Goal: Navigation & Orientation: Find specific page/section

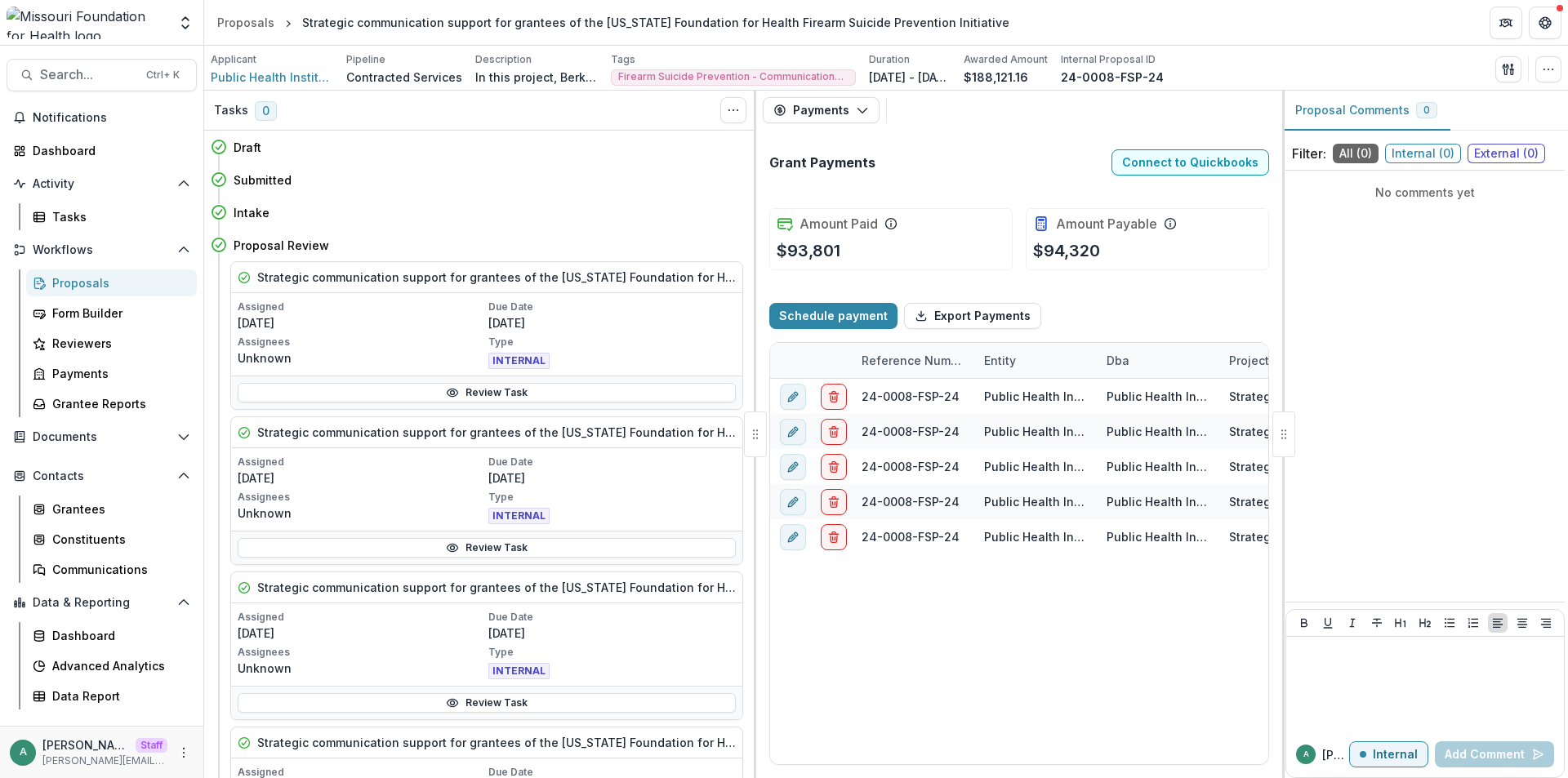
select select "*********"
select select "****"
select select "*********"
select select "****"
click at [188, 762] on div "a anveet@trytemelio.com Staff anveet@trytemelio.com" at bounding box center [101, 752] width 183 height 32
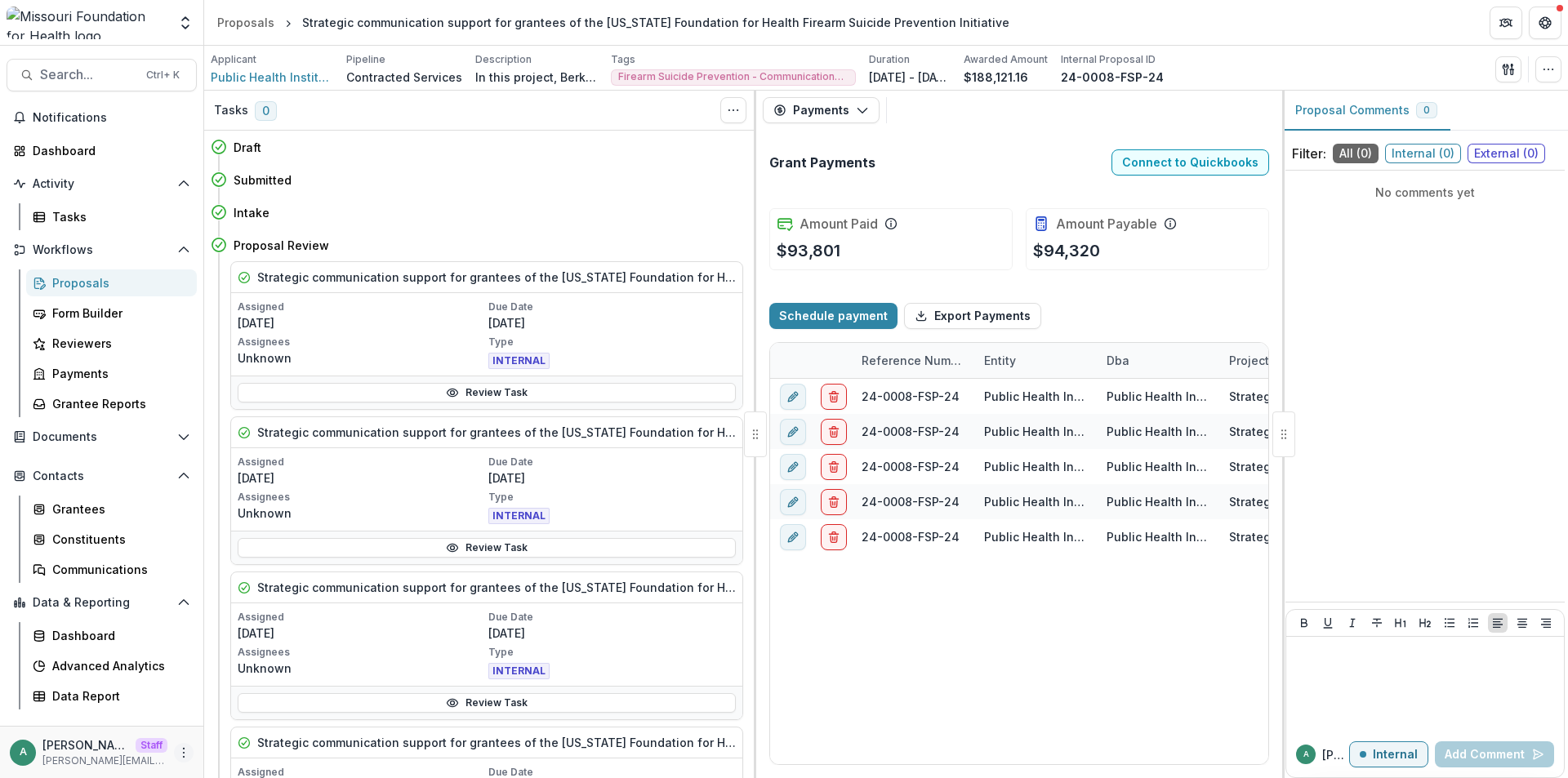
click at [183, 751] on icon "More" at bounding box center [183, 752] width 13 height 13
click at [240, 747] on button "Logout" at bounding box center [291, 745] width 175 height 26
select select "*********"
select select "****"
select select "*********"
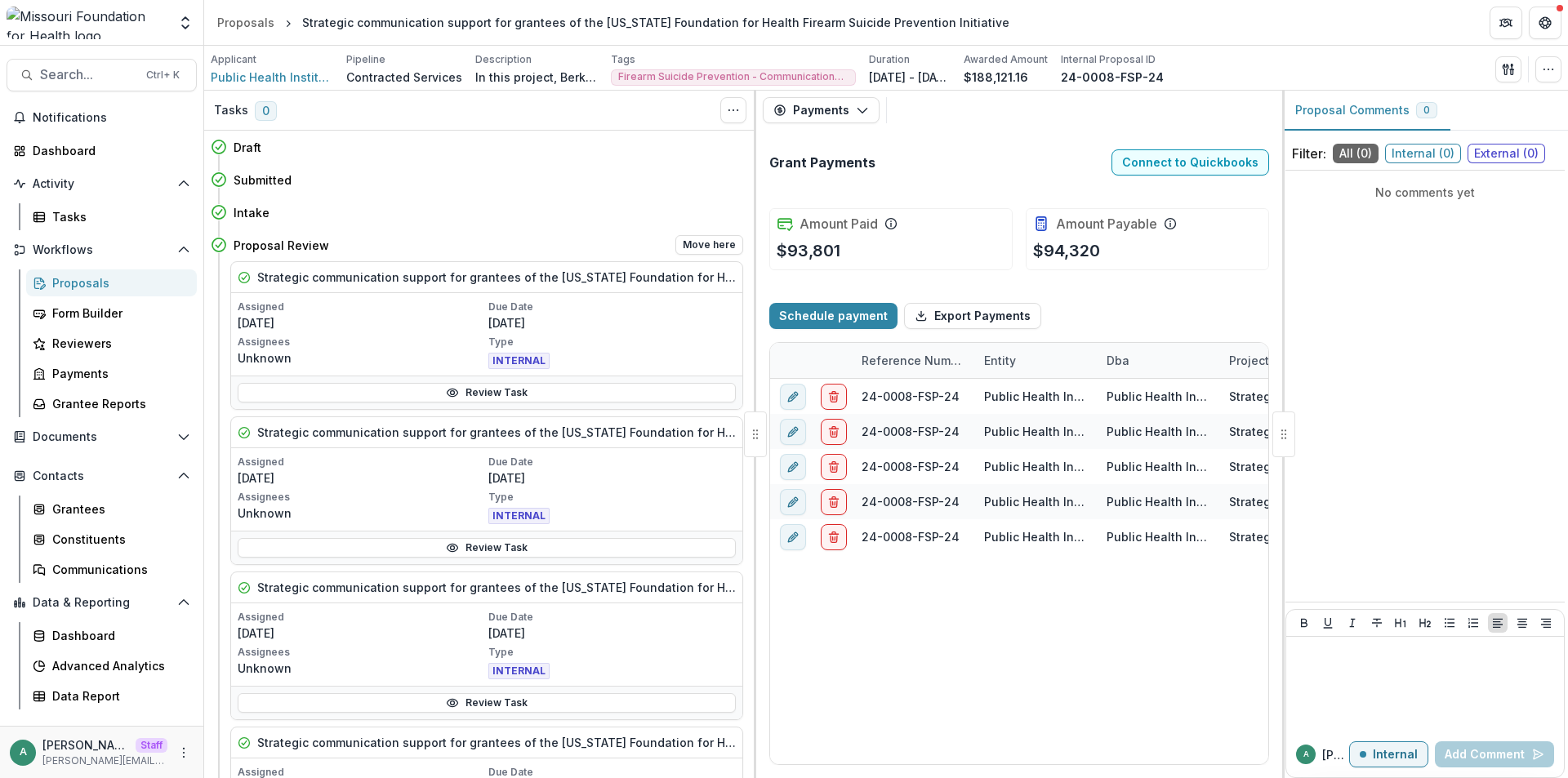
select select "****"
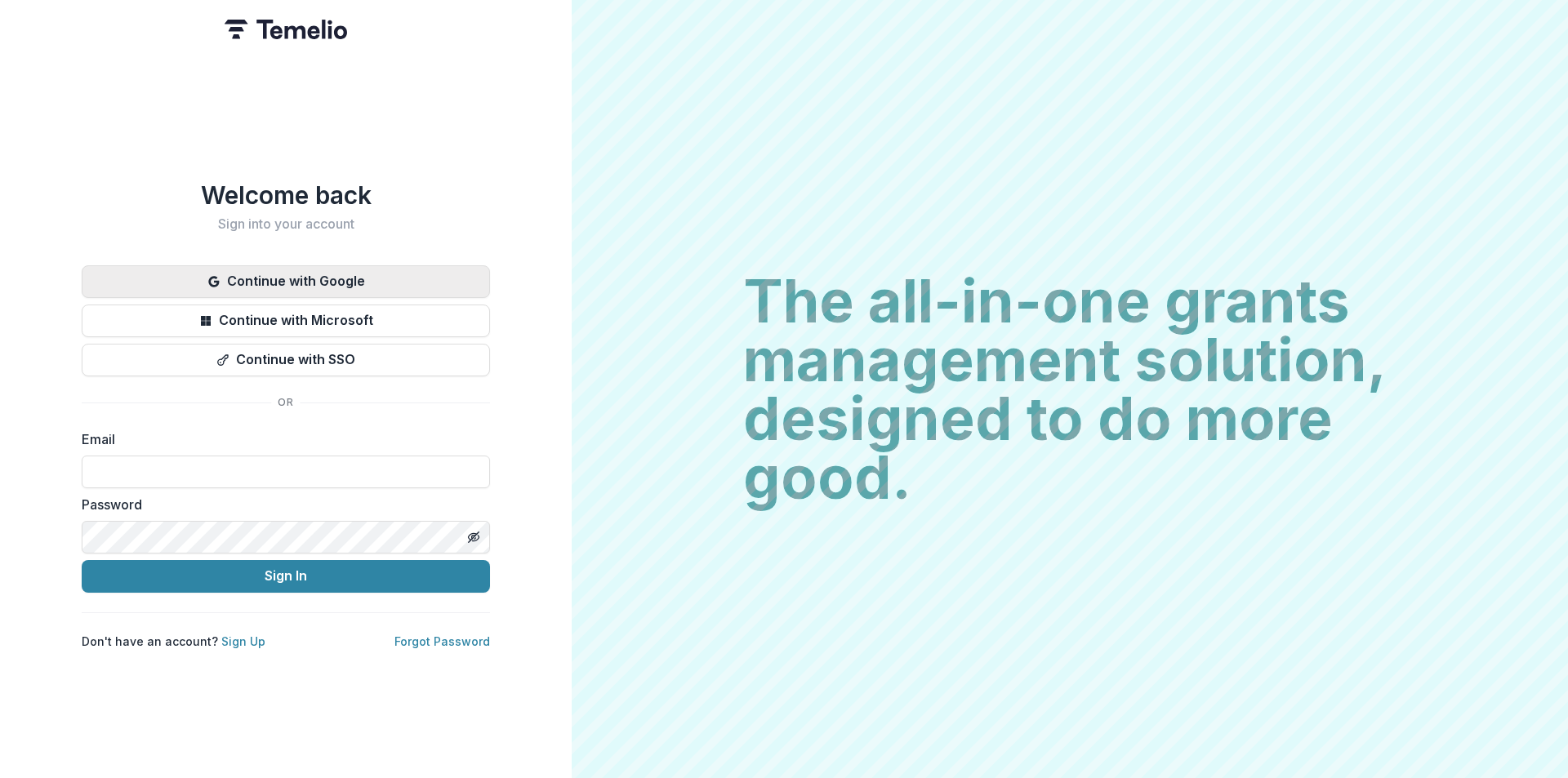
click at [416, 268] on button "Continue with Google" at bounding box center [286, 282] width 409 height 33
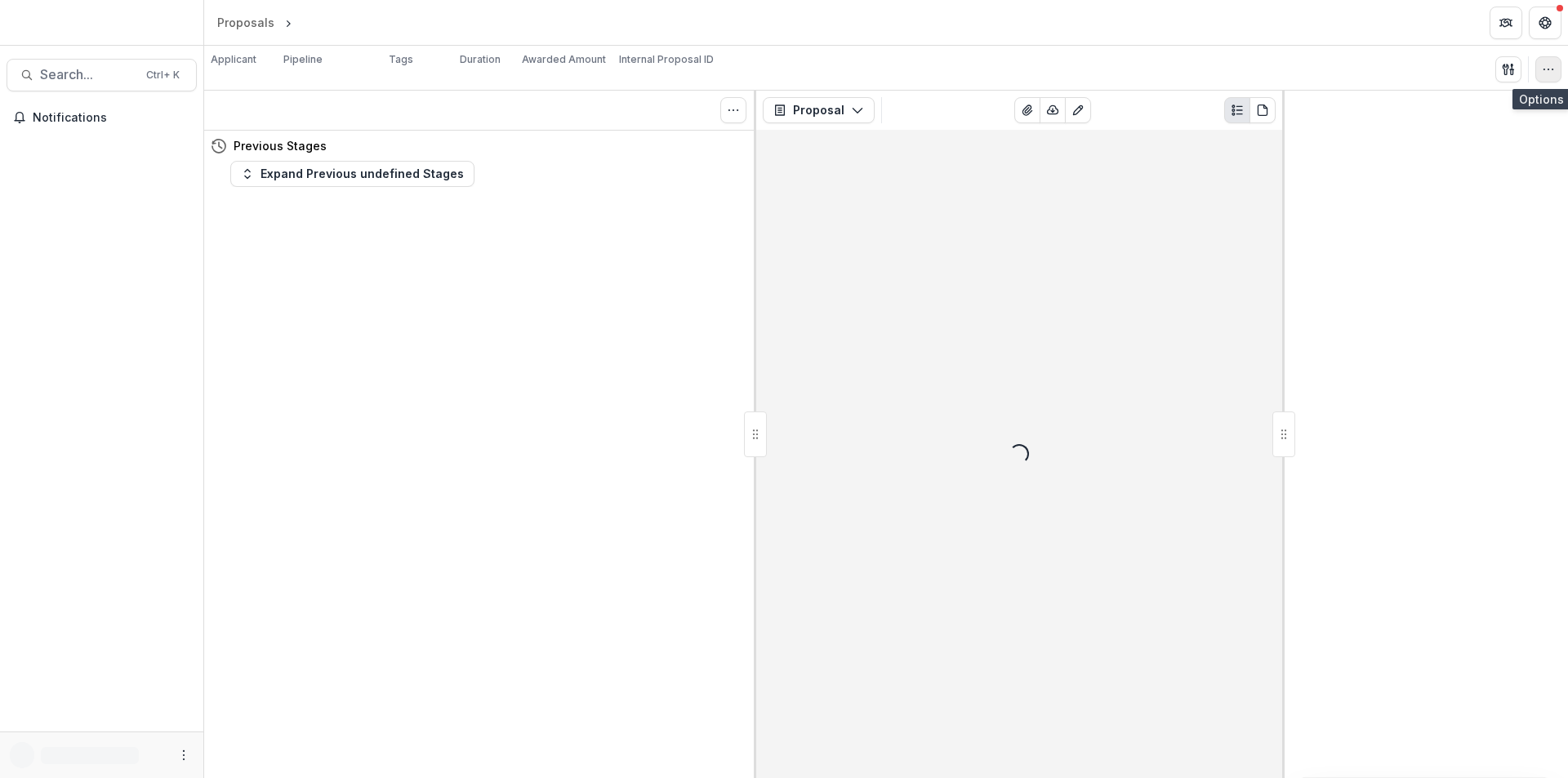
click at [1547, 67] on icon "button" at bounding box center [1548, 69] width 13 height 13
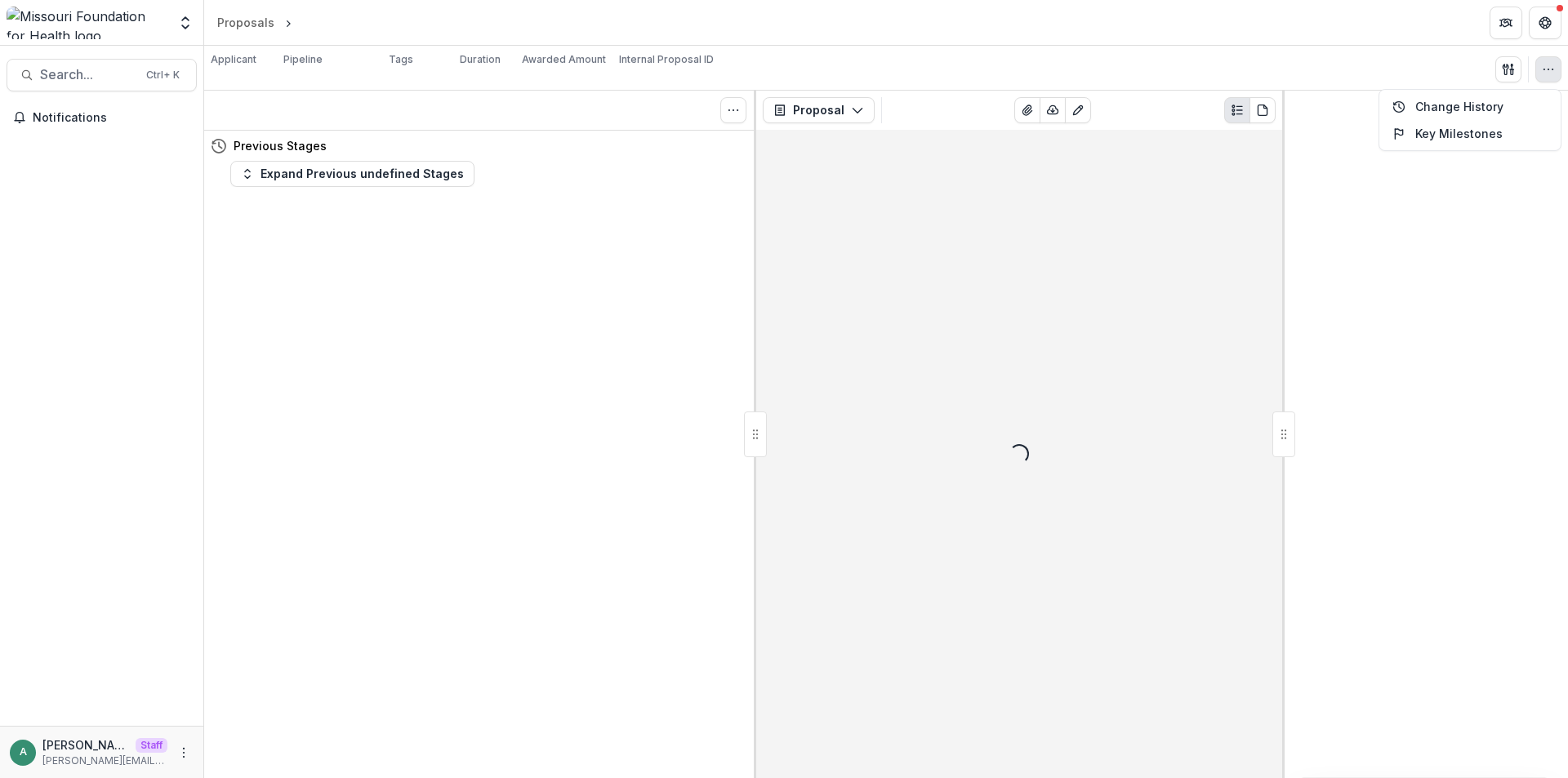
click at [1275, 34] on header "Proposals Loading..." at bounding box center [886, 22] width 1364 height 44
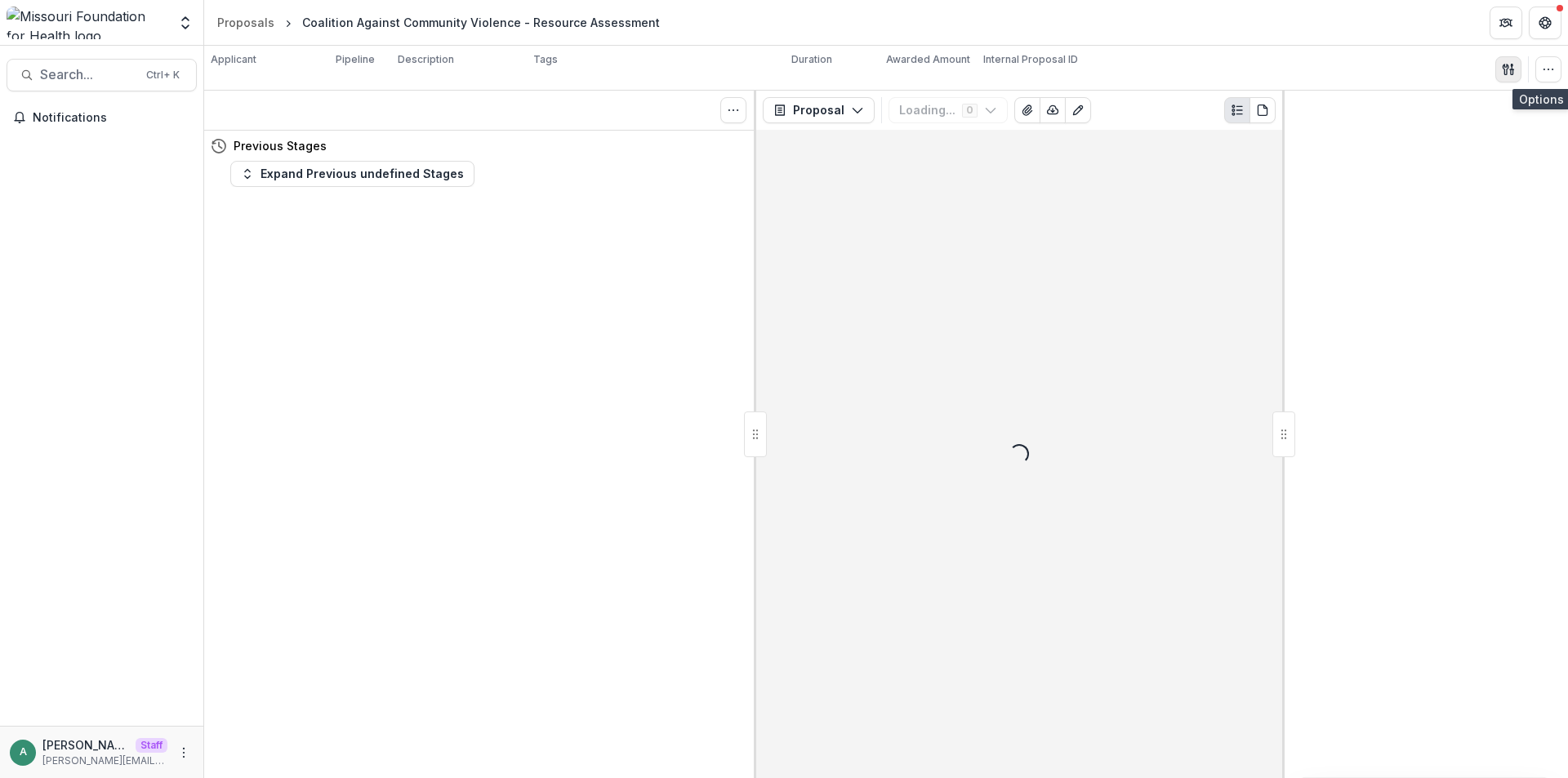
click at [1502, 70] on icon "button" at bounding box center [1508, 69] width 13 height 13
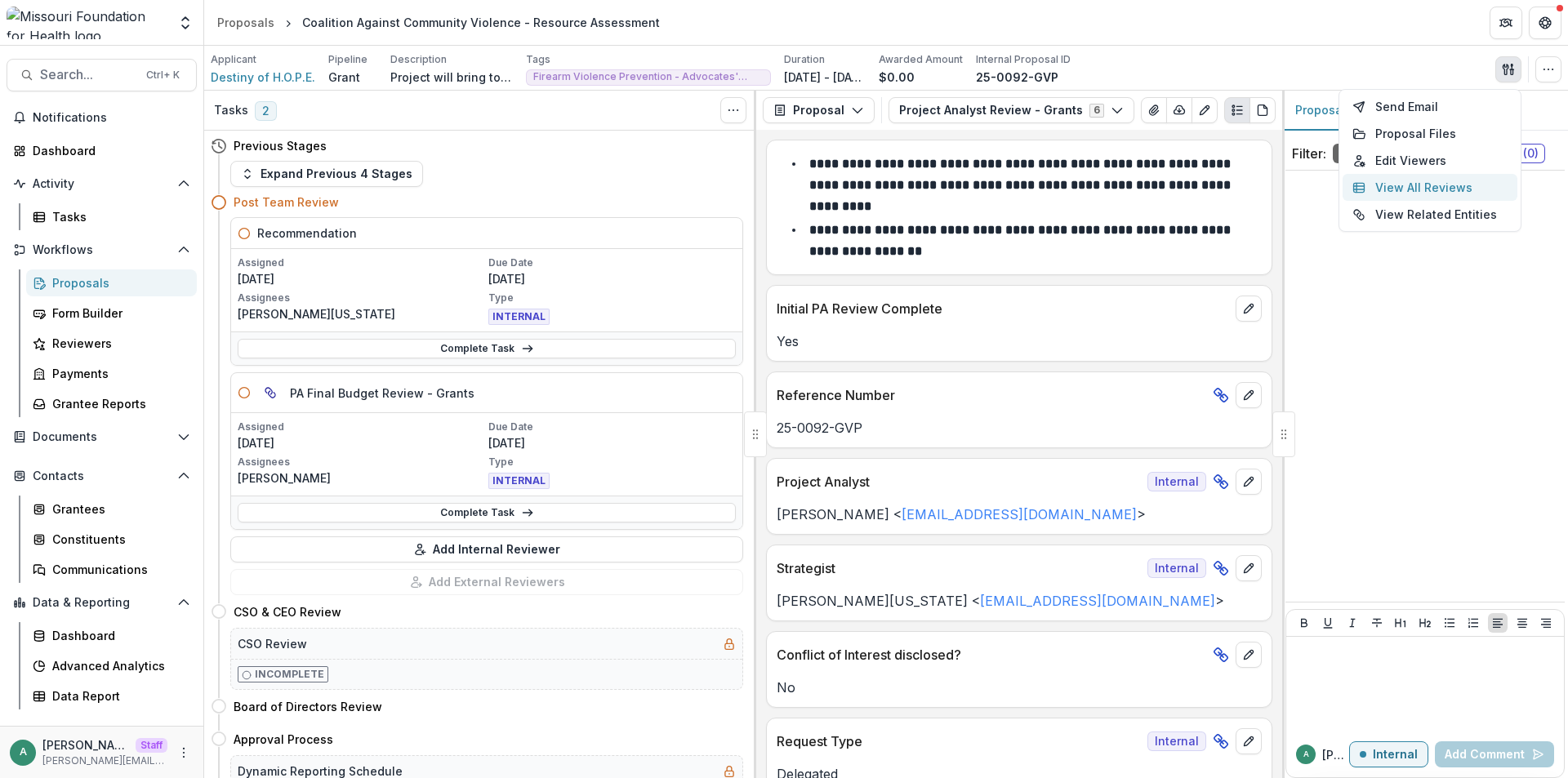
click at [1399, 190] on button "View All Reviews" at bounding box center [1430, 187] width 175 height 26
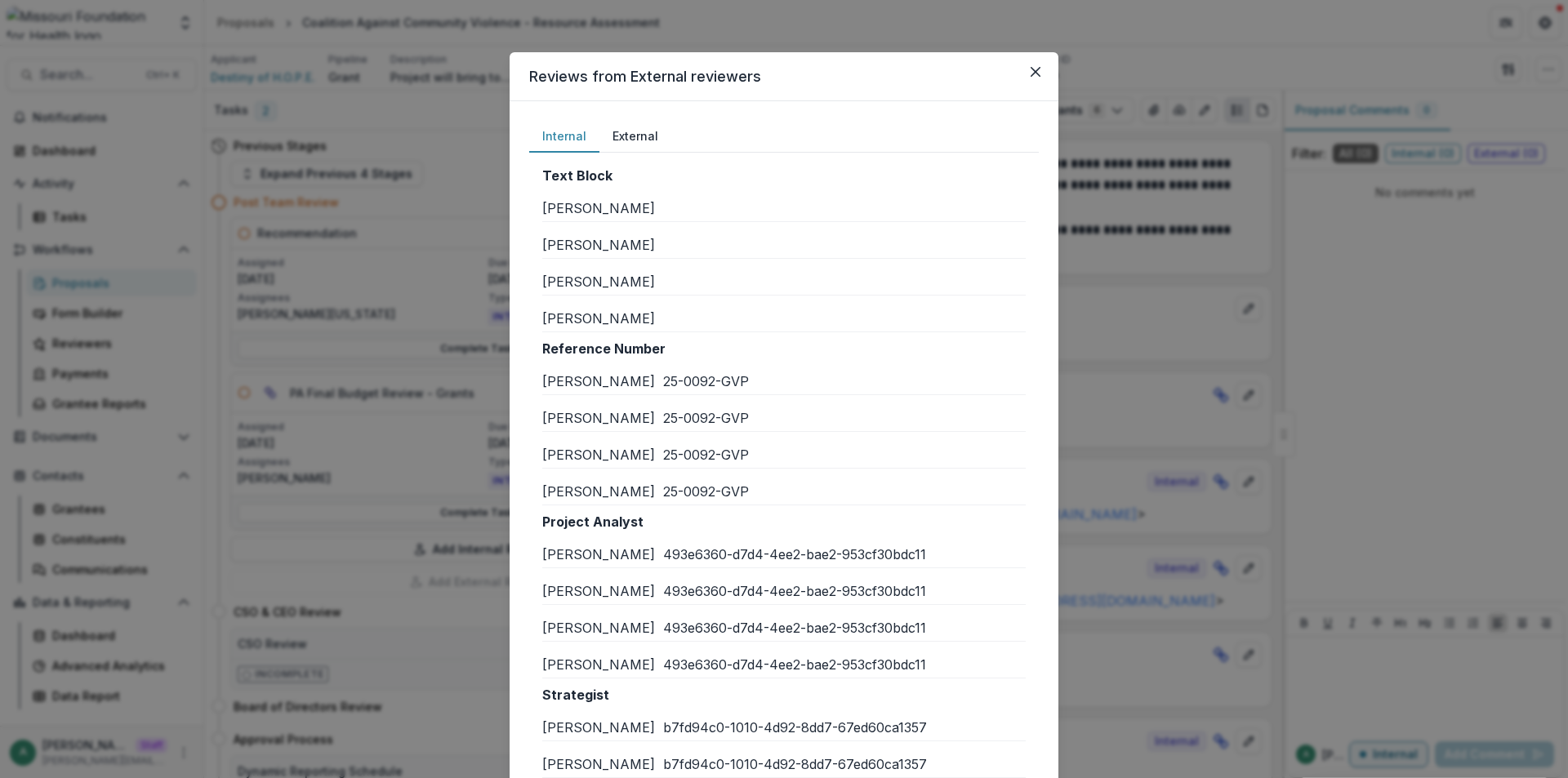
click at [617, 135] on button "External" at bounding box center [636, 137] width 72 height 32
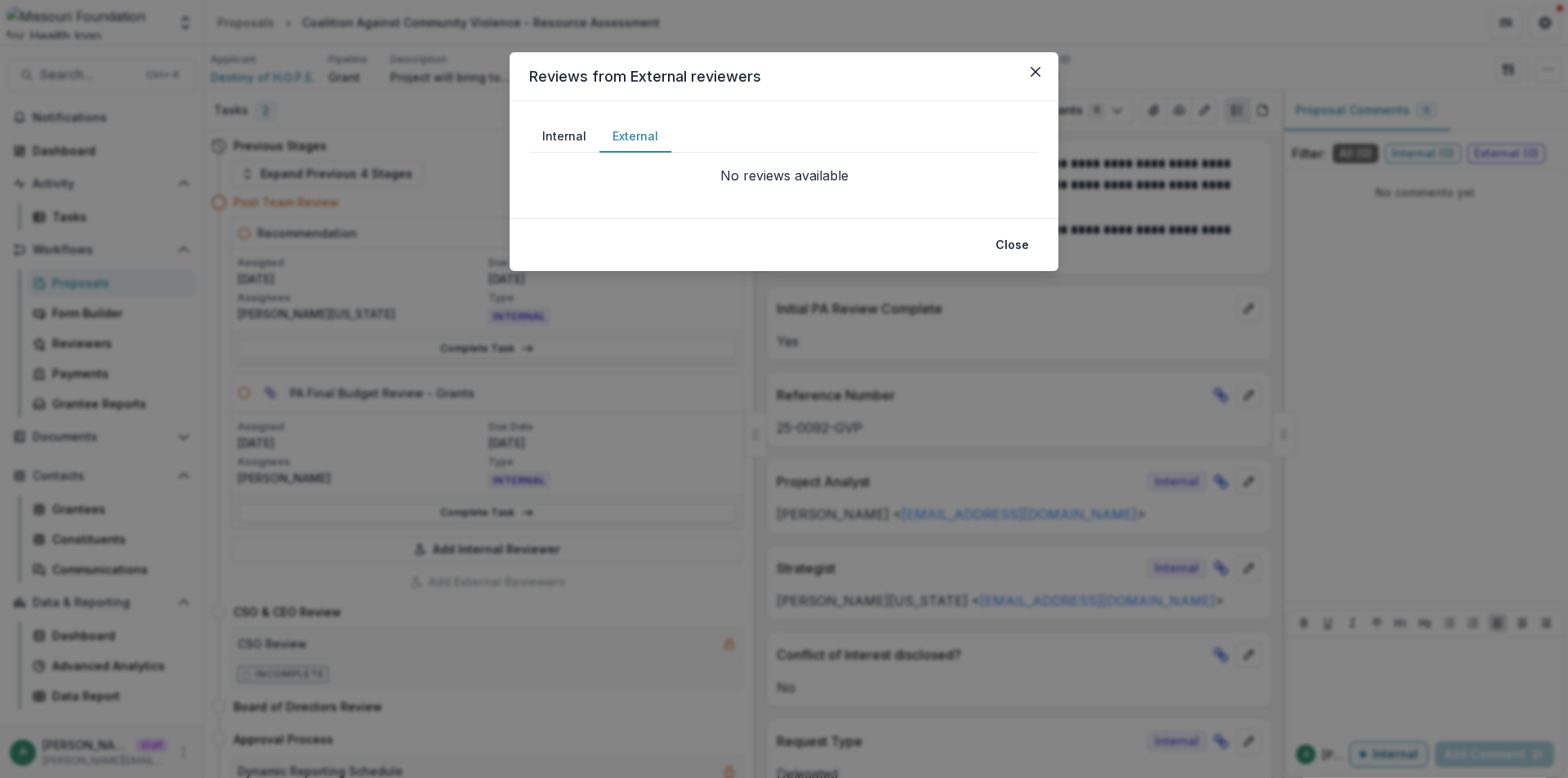
click at [562, 145] on button "Internal" at bounding box center [565, 137] width 70 height 32
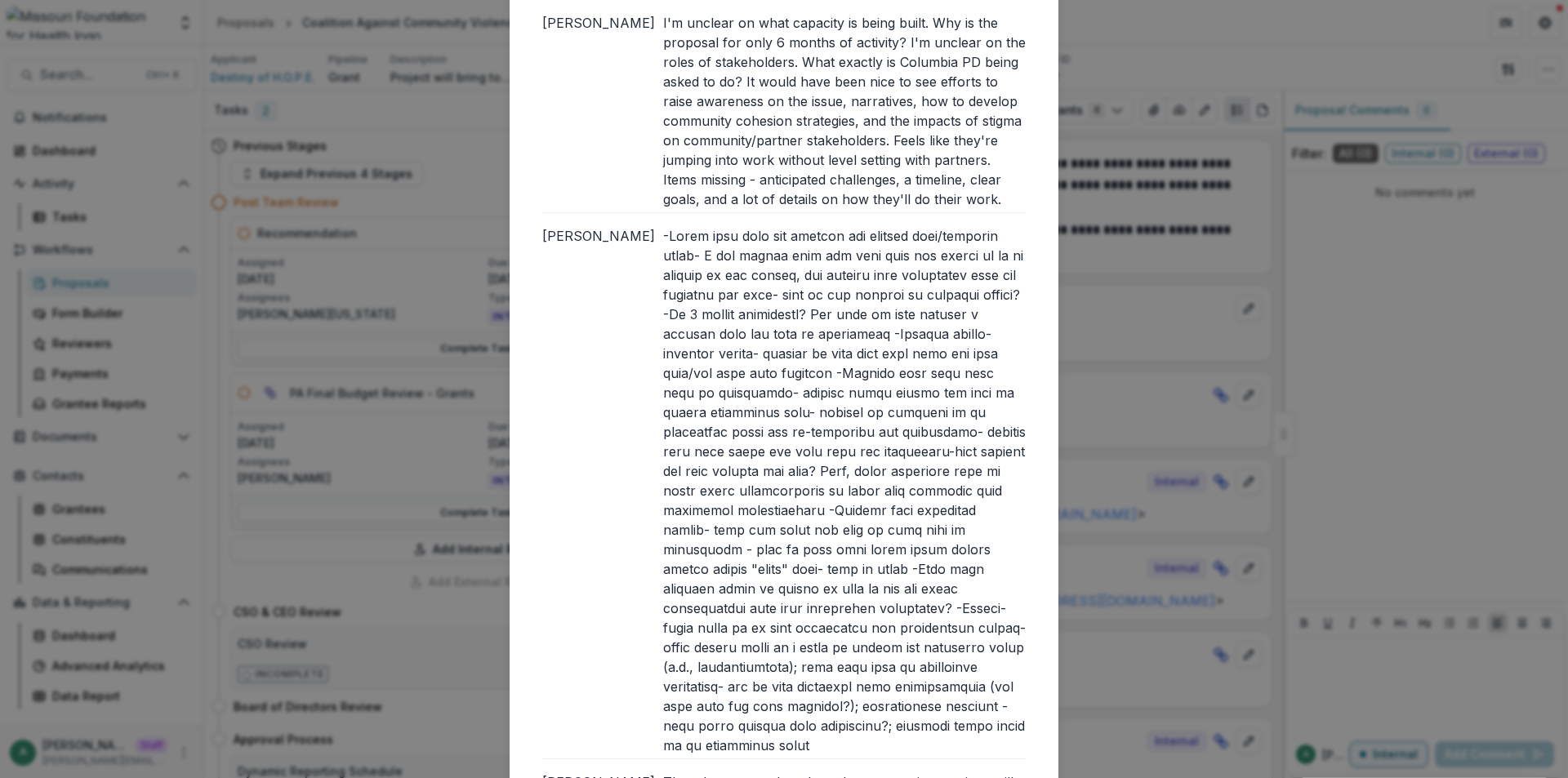
scroll to position [2725, 0]
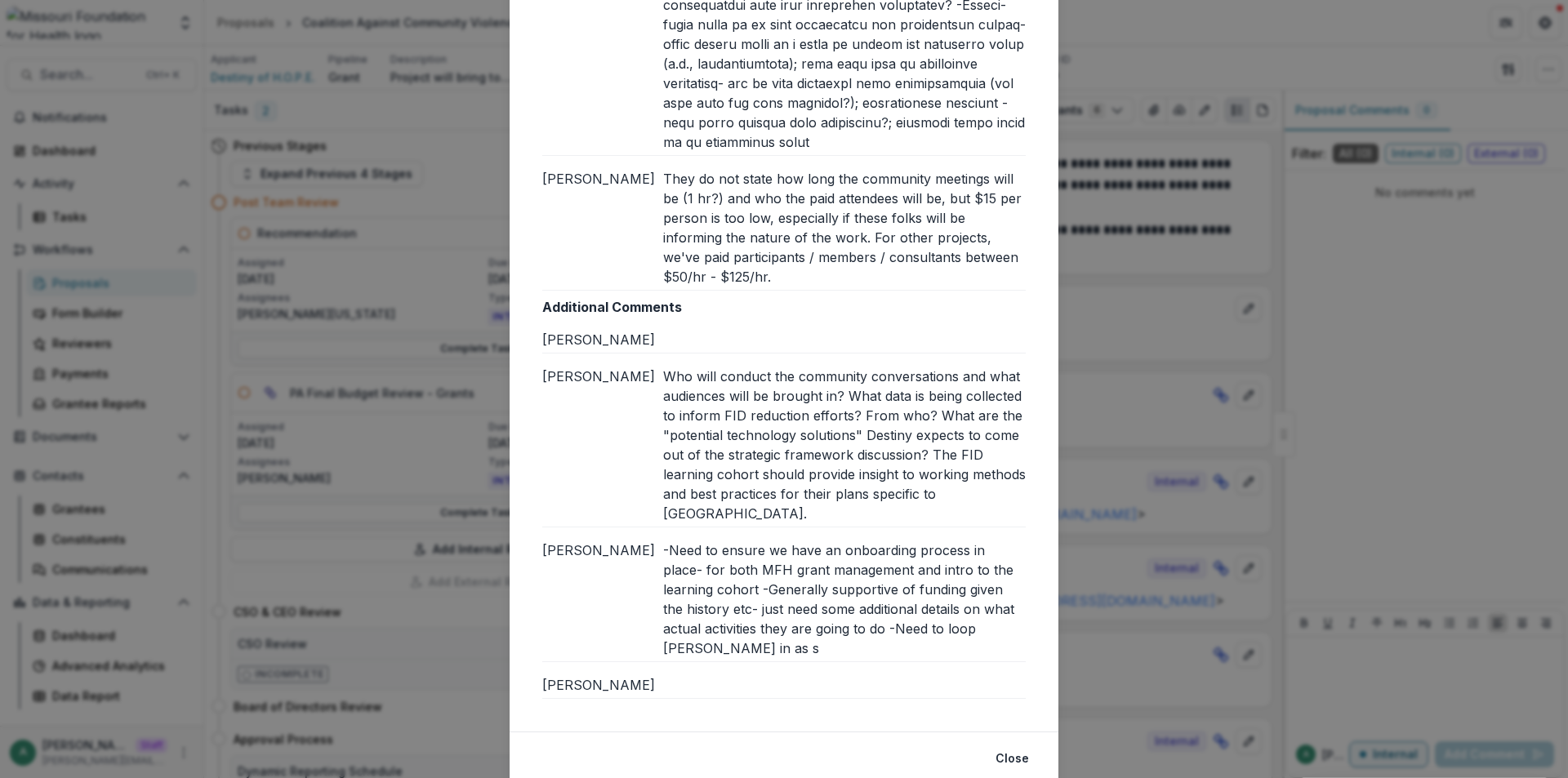
click at [1205, 452] on div "Reviews from External reviewers Internal External Text Block Marcel S Brian W J…" at bounding box center [784, 389] width 1568 height 778
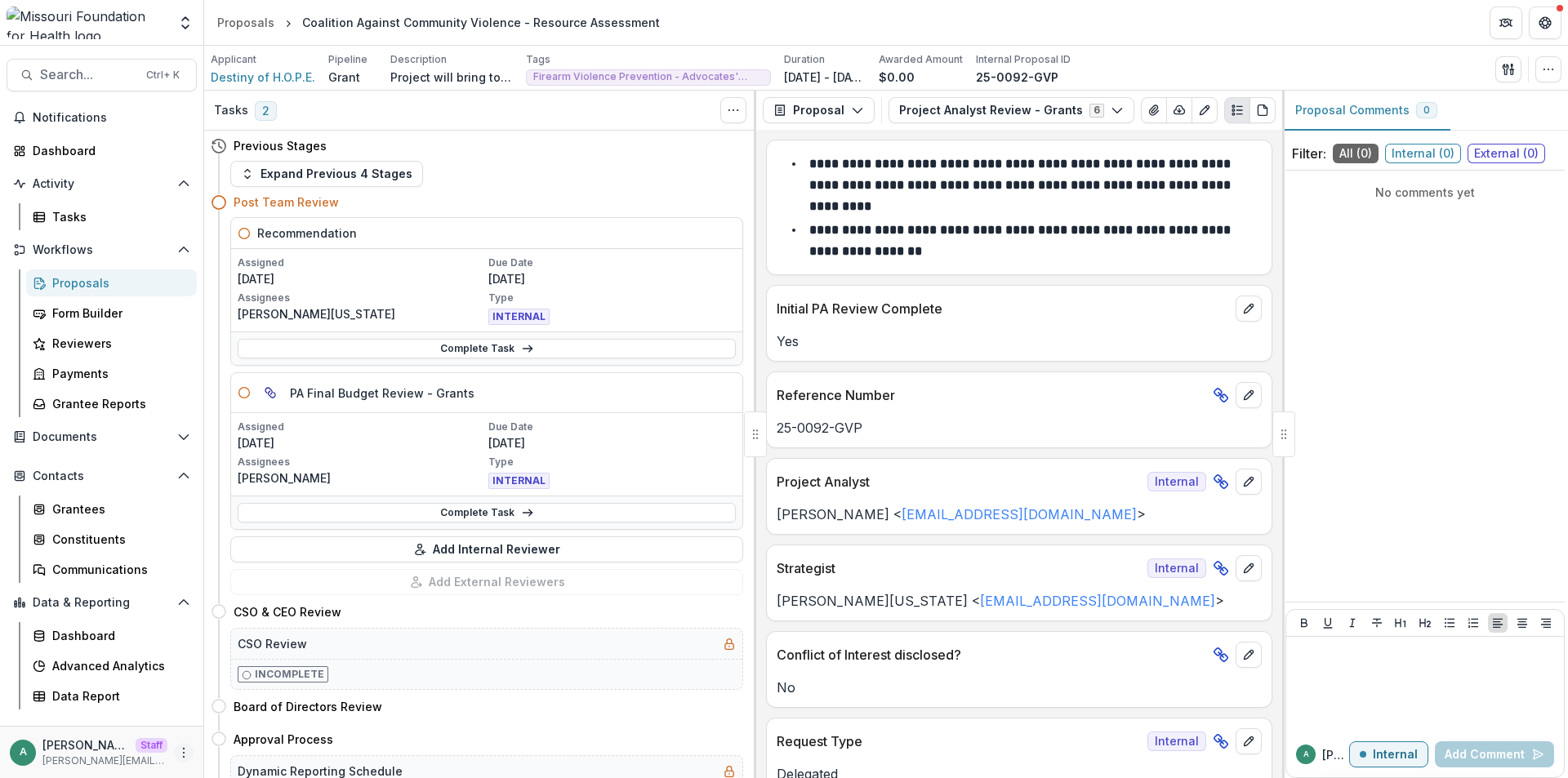
click at [182, 746] on icon "More" at bounding box center [183, 752] width 13 height 13
click at [238, 740] on button "Logout" at bounding box center [291, 745] width 175 height 26
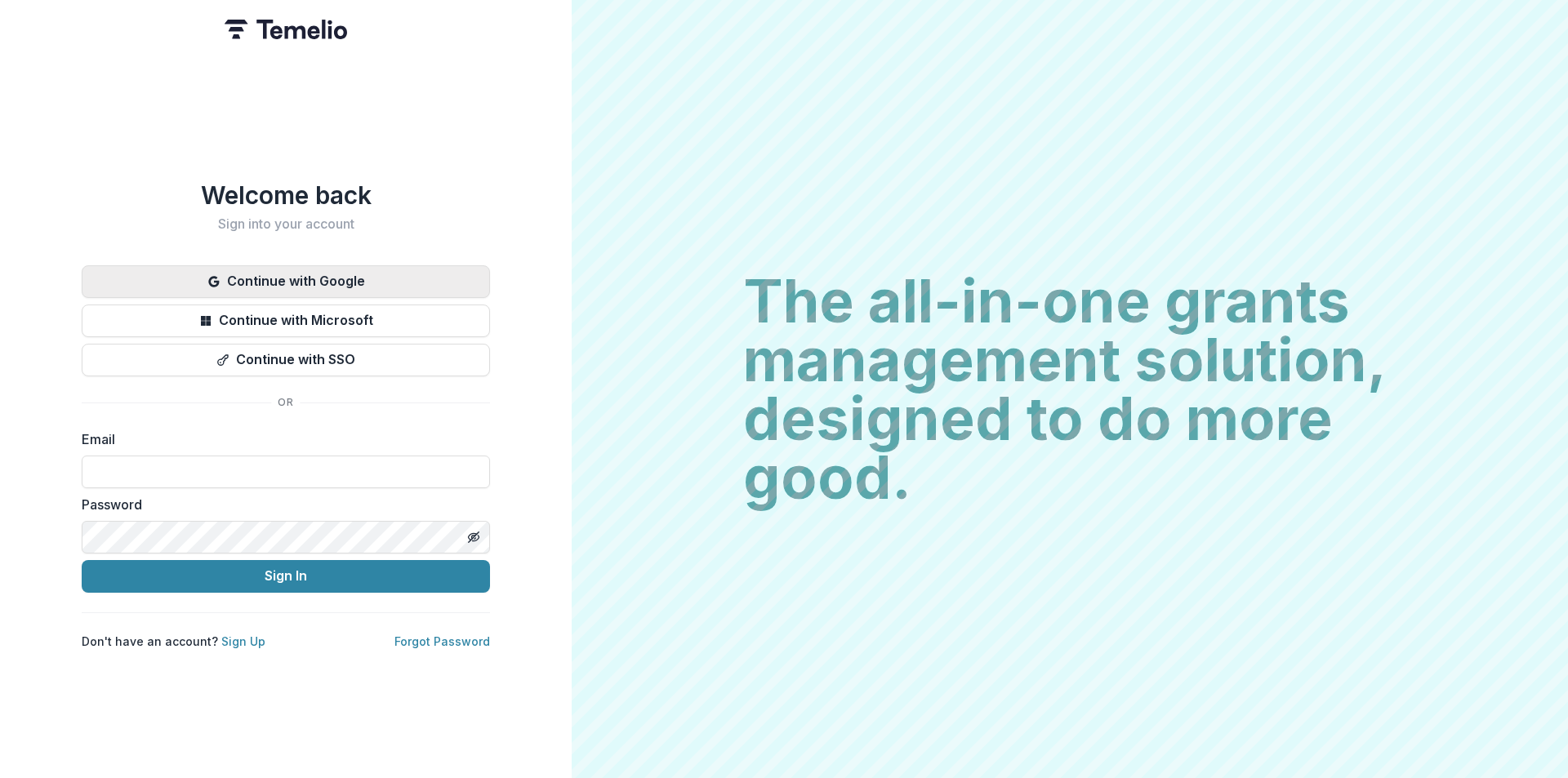
click at [396, 272] on button "Continue with Google" at bounding box center [286, 282] width 409 height 33
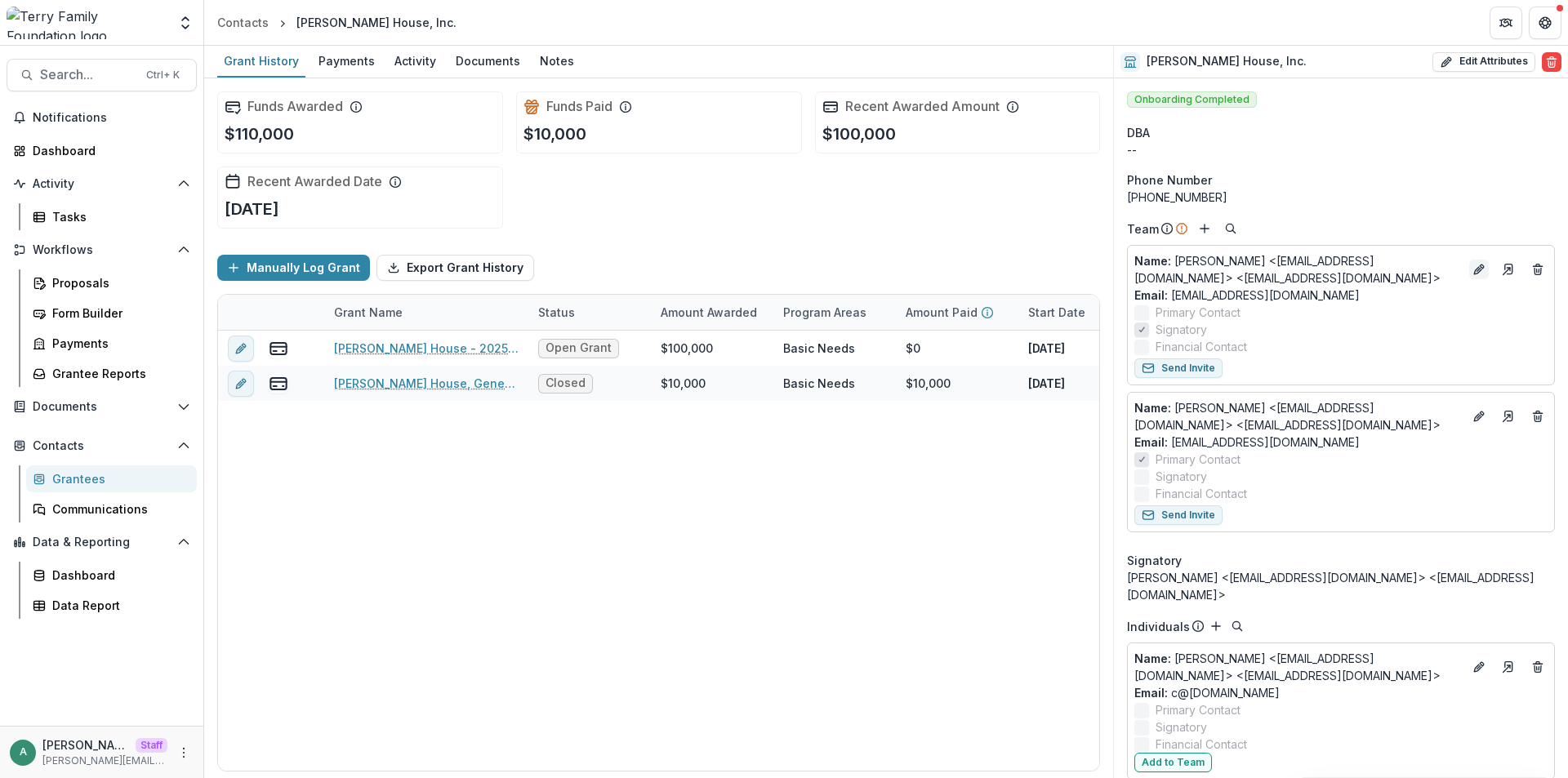
click at [1480, 265] on icon "Edit" at bounding box center [1479, 269] width 13 height 13
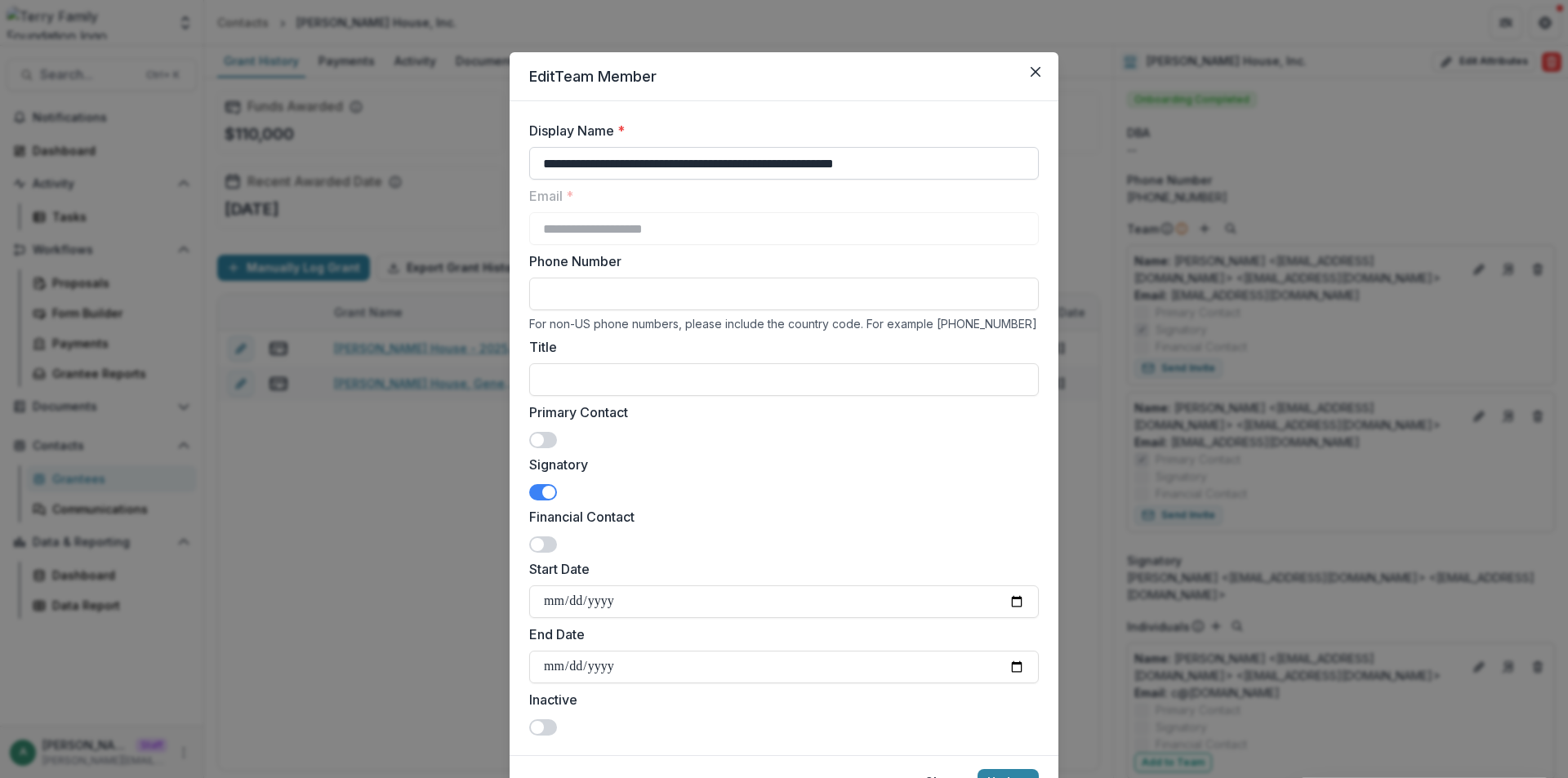
drag, startPoint x: 606, startPoint y: 163, endPoint x: 741, endPoint y: 162, distance: 135.0
click at [741, 161] on input "**********" at bounding box center [784, 163] width 510 height 33
click at [1026, 79] on button "Close" at bounding box center [1036, 72] width 26 height 26
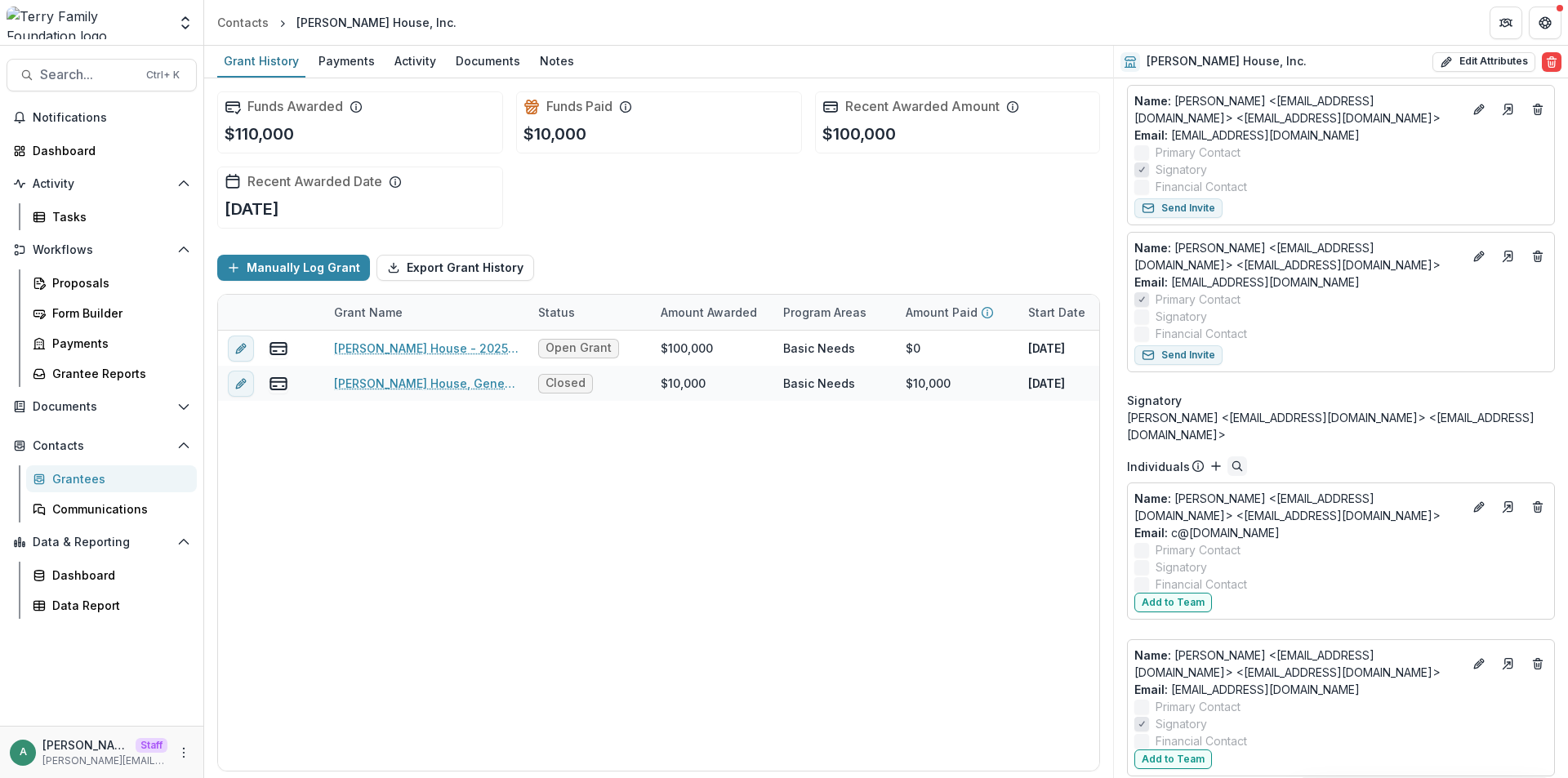
scroll to position [164, 0]
click at [1182, 589] on button "Add to Team" at bounding box center [1173, 598] width 78 height 20
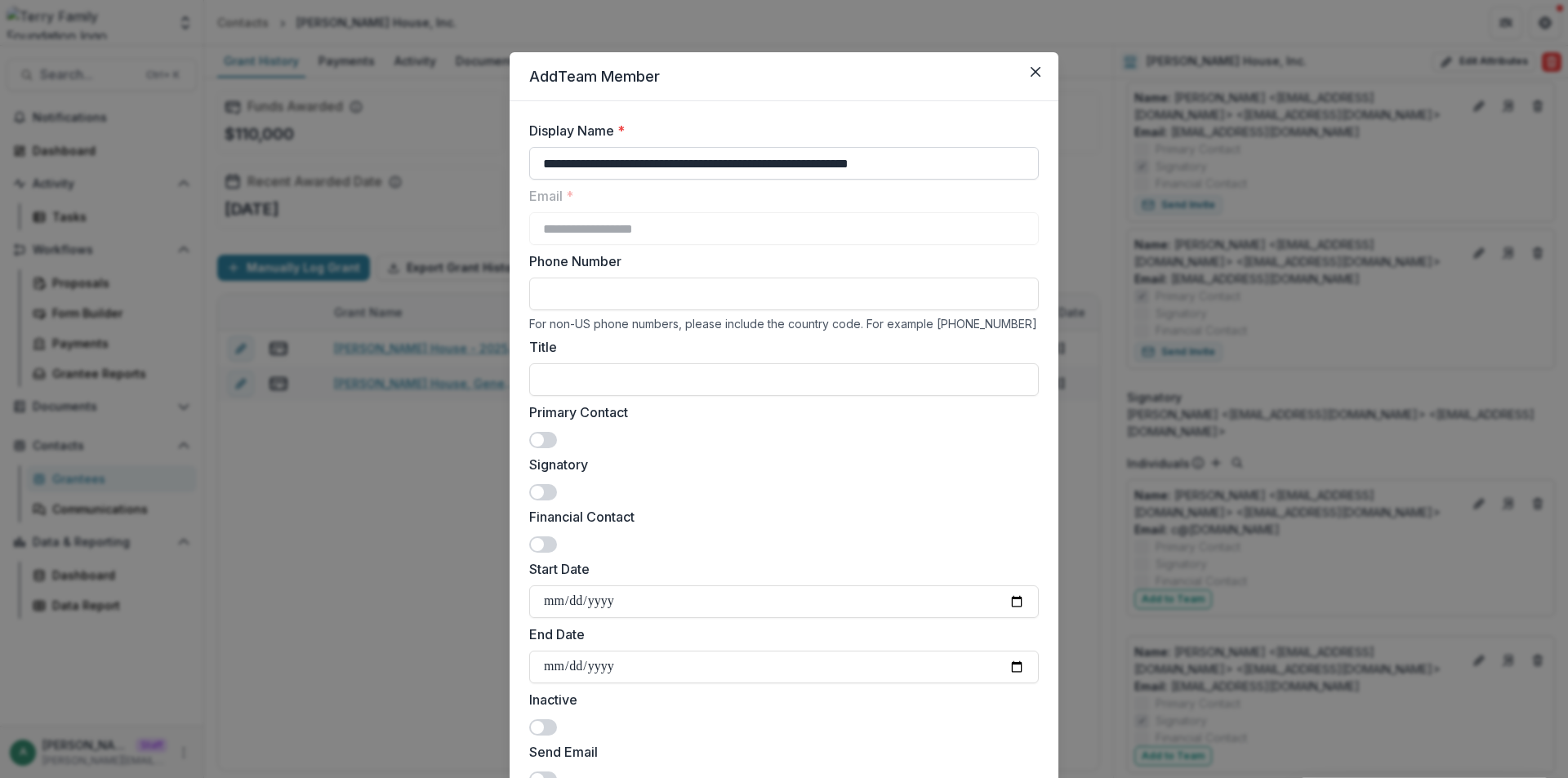
drag, startPoint x: 992, startPoint y: 156, endPoint x: 607, endPoint y: 165, distance: 385.1
click at [607, 165] on input "**********" at bounding box center [784, 163] width 510 height 33
click at [1031, 76] on icon "Close" at bounding box center [1036, 72] width 9 height 9
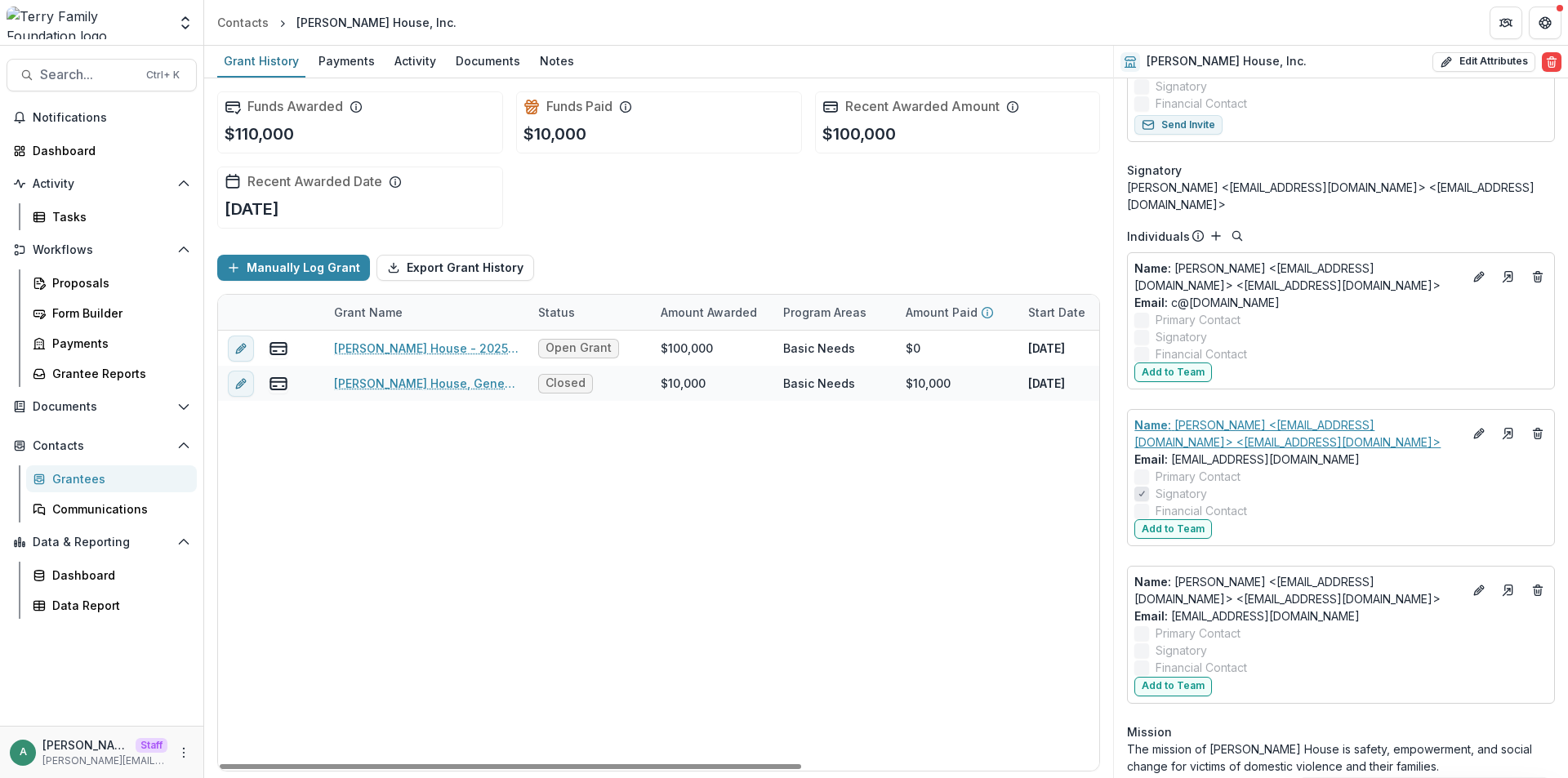
scroll to position [490, 0]
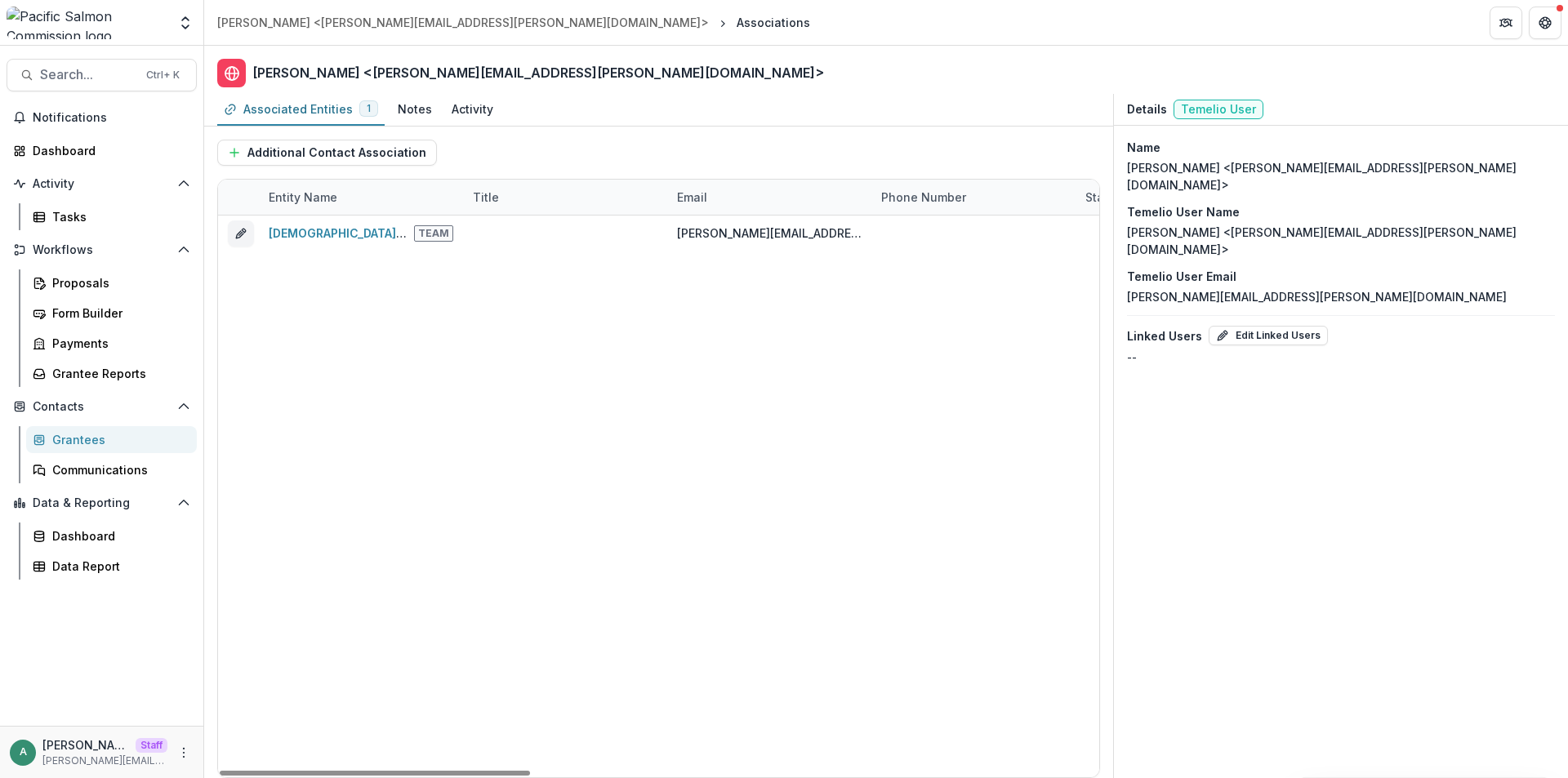
click at [819, 48] on header "[PERSON_NAME] <[PERSON_NAME][EMAIL_ADDRESS][PERSON_NAME][DOMAIN_NAME]>" at bounding box center [886, 69] width 1364 height 48
click at [1225, 165] on p "[PERSON_NAME] <[PERSON_NAME][EMAIL_ADDRESS][PERSON_NAME][DOMAIN_NAME]>" at bounding box center [1341, 176] width 427 height 34
click at [1205, 174] on p "[PERSON_NAME] <[PERSON_NAME][EMAIL_ADDRESS][PERSON_NAME][DOMAIN_NAME]>" at bounding box center [1341, 176] width 427 height 34
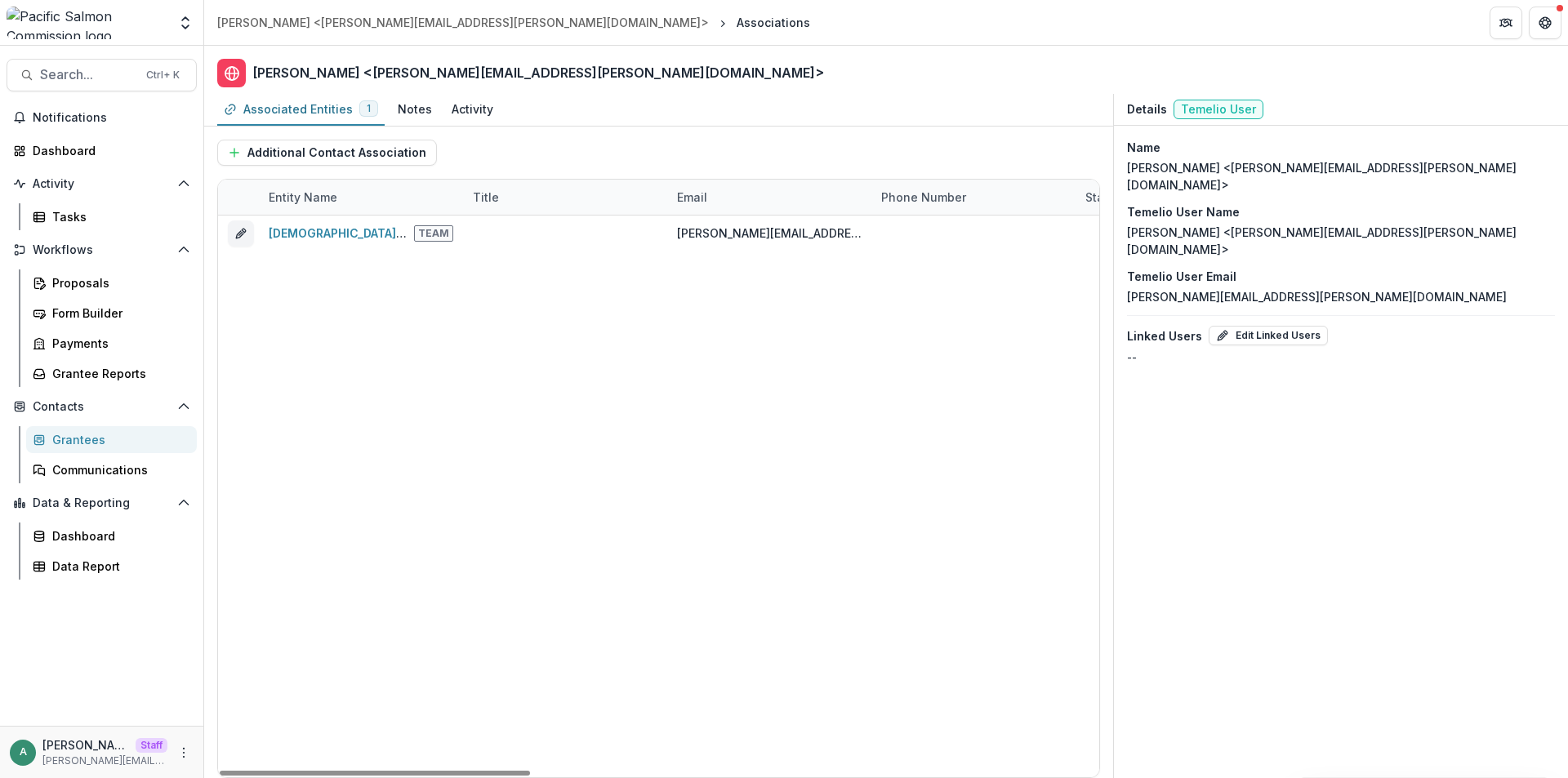
click at [737, 24] on div "Associations" at bounding box center [774, 23] width 74 height 17
click at [375, 30] on div "Melissa Evans <melissa.evans@halalt.org>" at bounding box center [463, 23] width 492 height 17
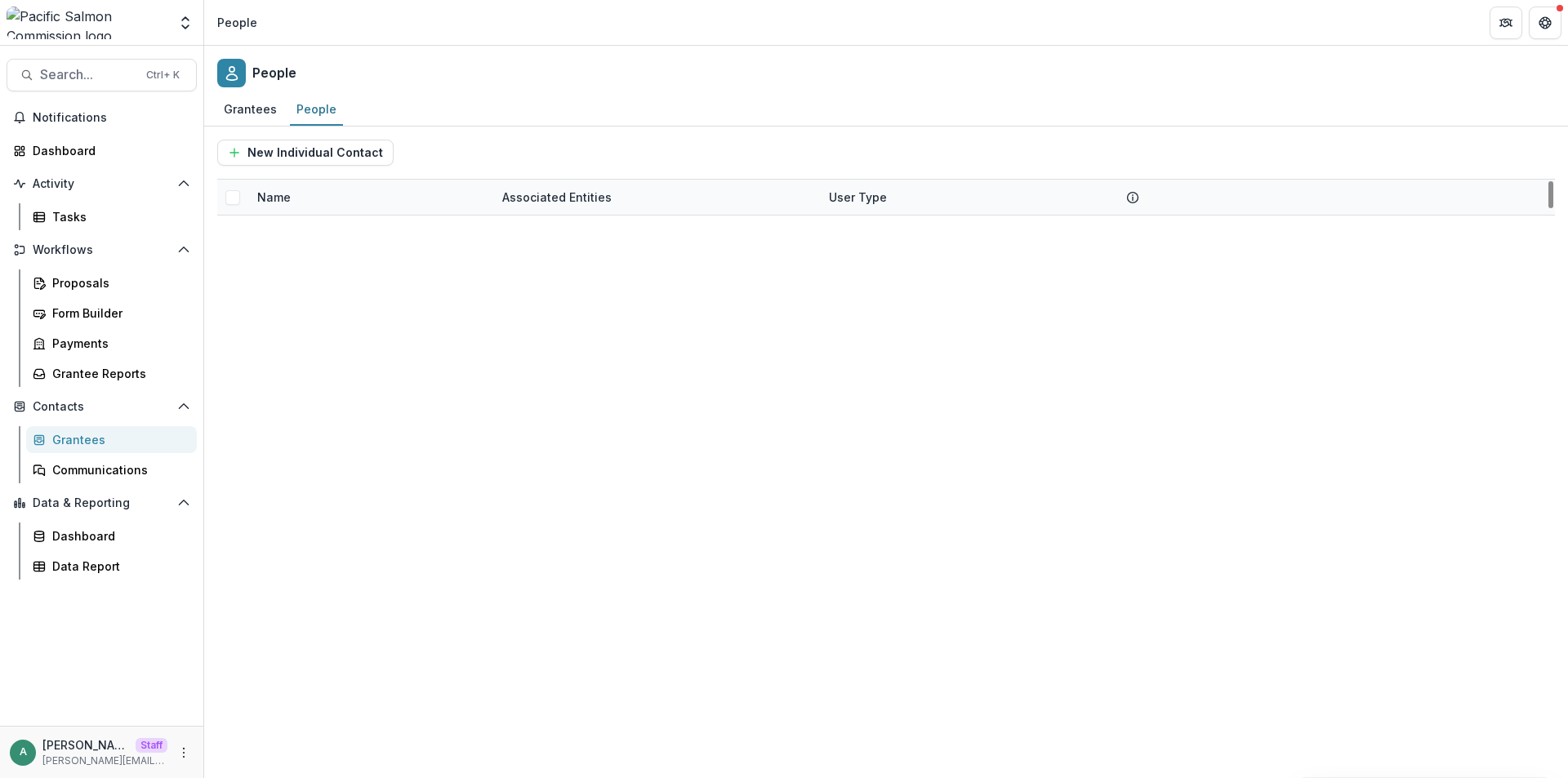
scroll to position [7020, 0]
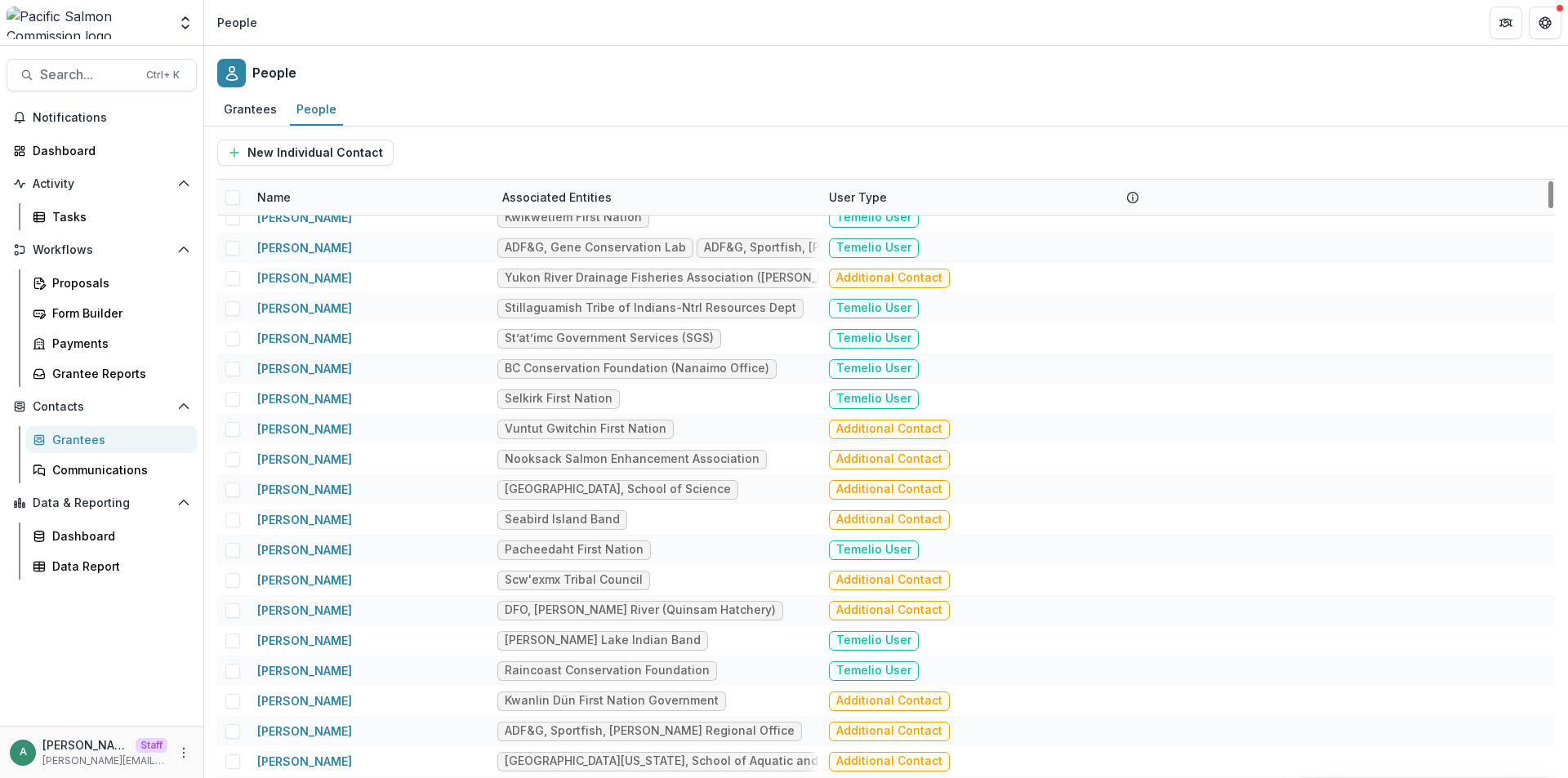
click at [331, 194] on div "Name" at bounding box center [370, 197] width 245 height 35
click at [317, 221] on input at bounding box center [348, 234] width 196 height 26
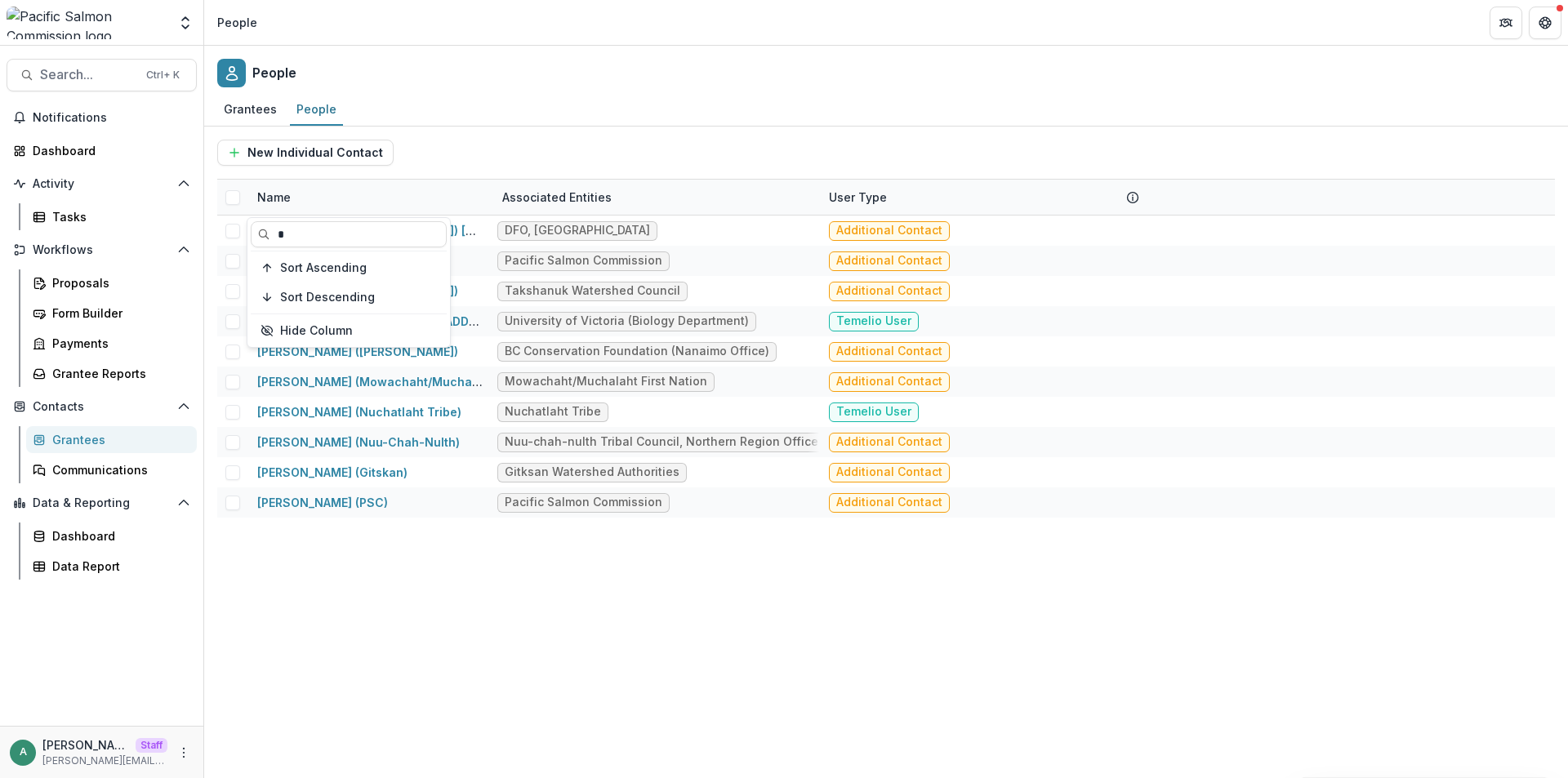
type input "*"
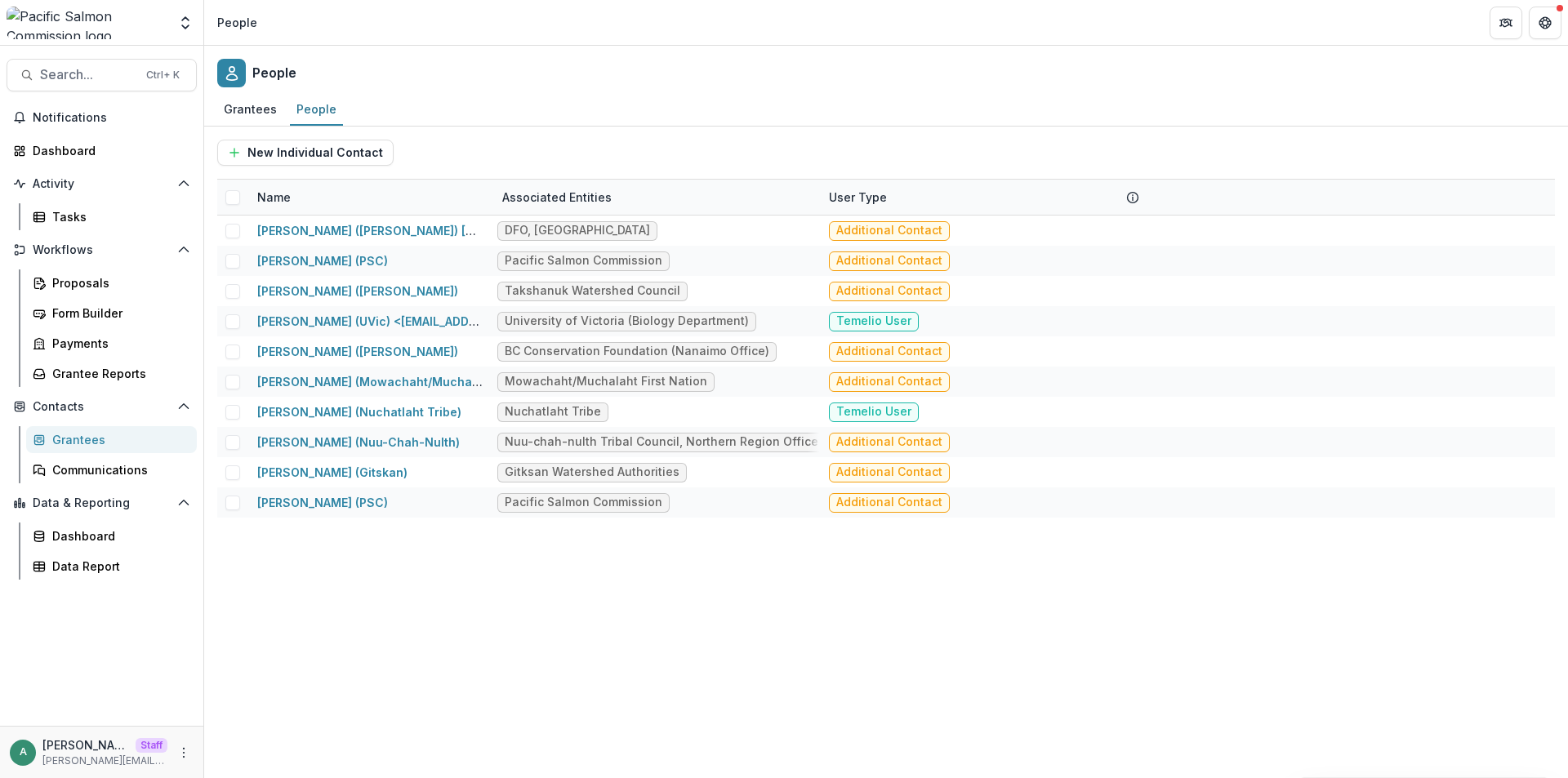
click at [398, 583] on div "Brigid (Josh) Payne (Korman) DFO, Burrard Street Additional Contact Cory Lagass…" at bounding box center [886, 496] width 1337 height 562
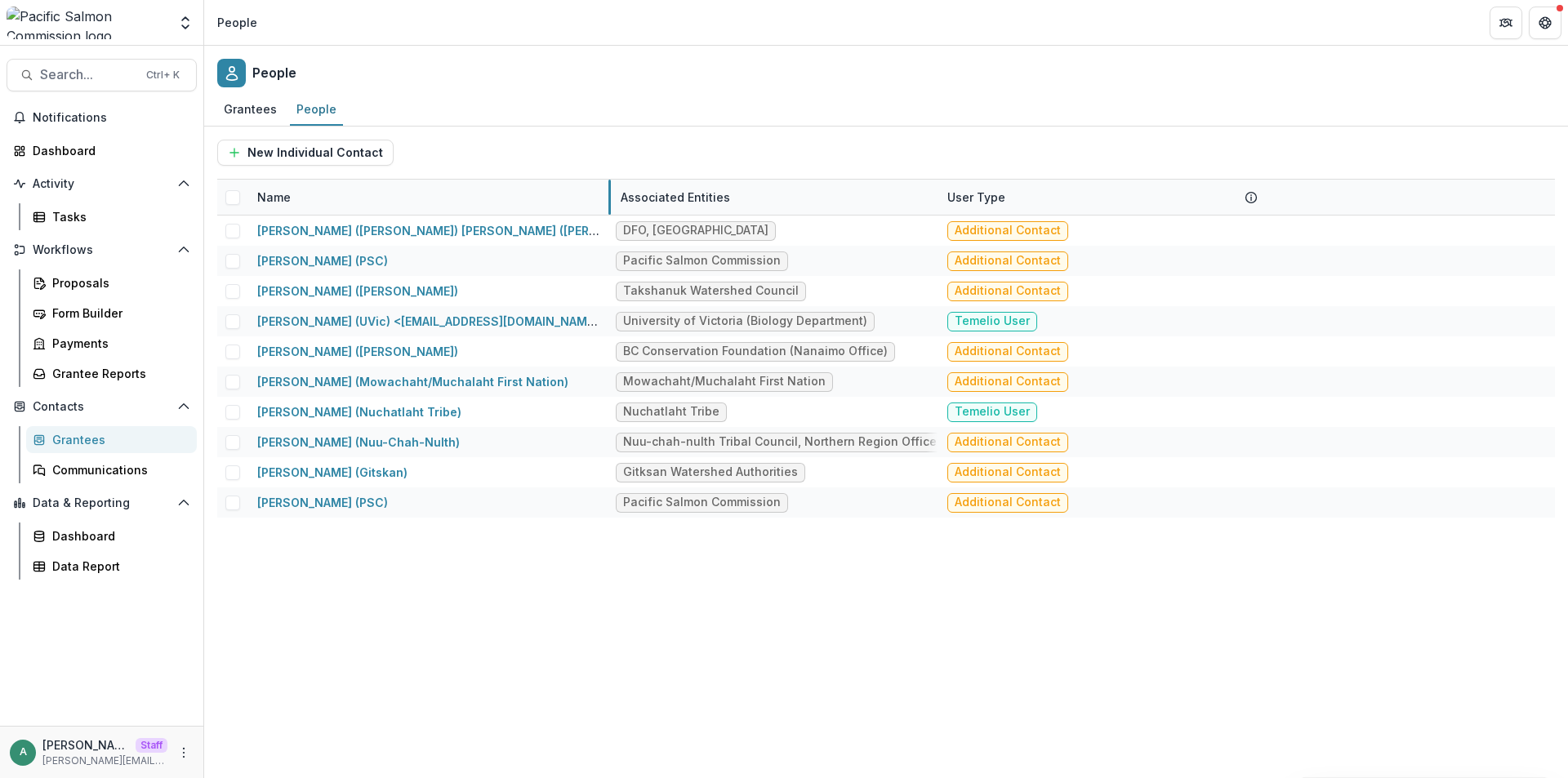
drag, startPoint x: 492, startPoint y: 198, endPoint x: 610, endPoint y: 191, distance: 118.2
click at [330, 201] on div "Name" at bounding box center [429, 197] width 363 height 35
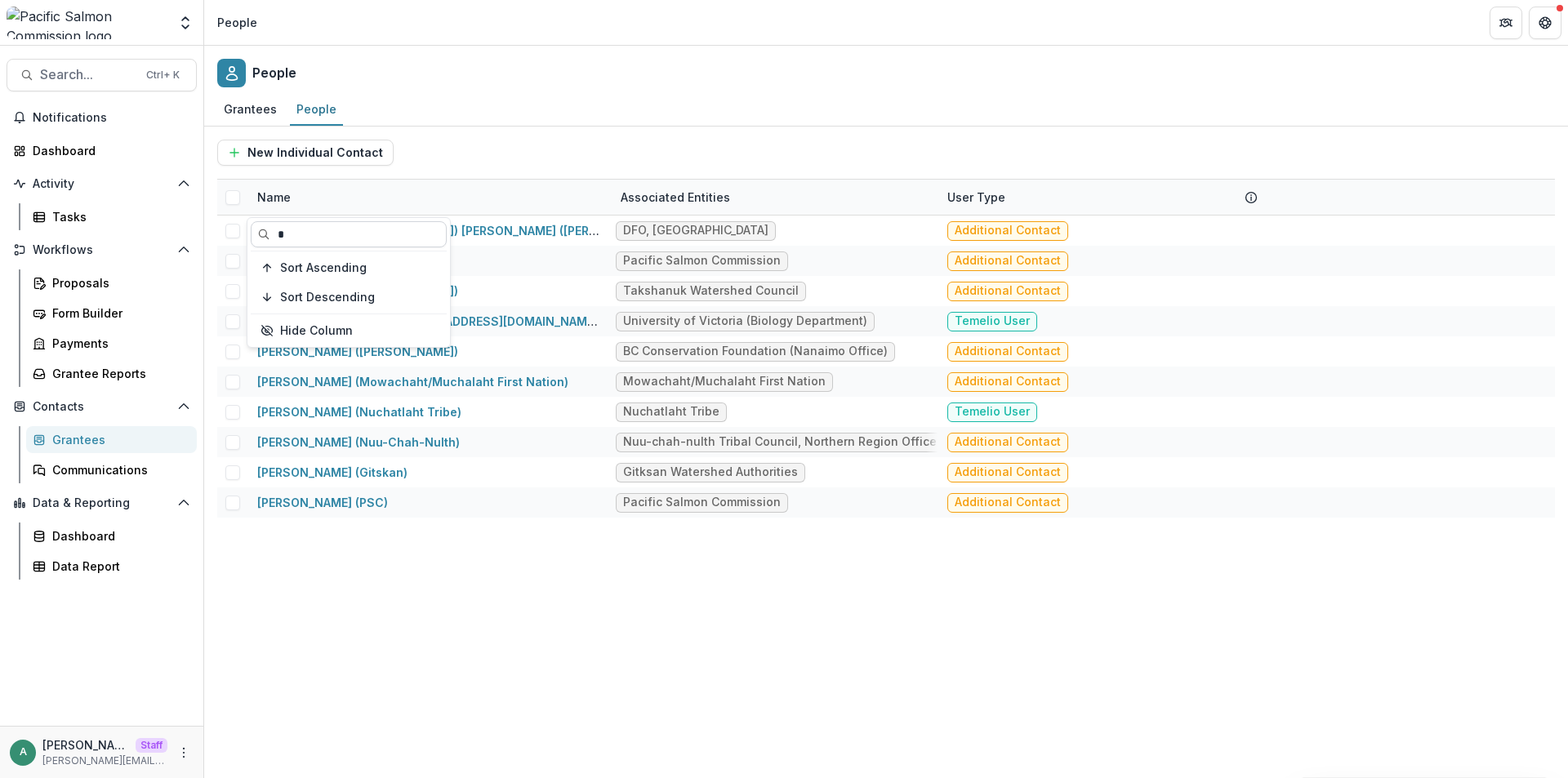
drag, startPoint x: 326, startPoint y: 236, endPoint x: 262, endPoint y: 239, distance: 64.1
click at [262, 239] on input "*" at bounding box center [348, 234] width 196 height 26
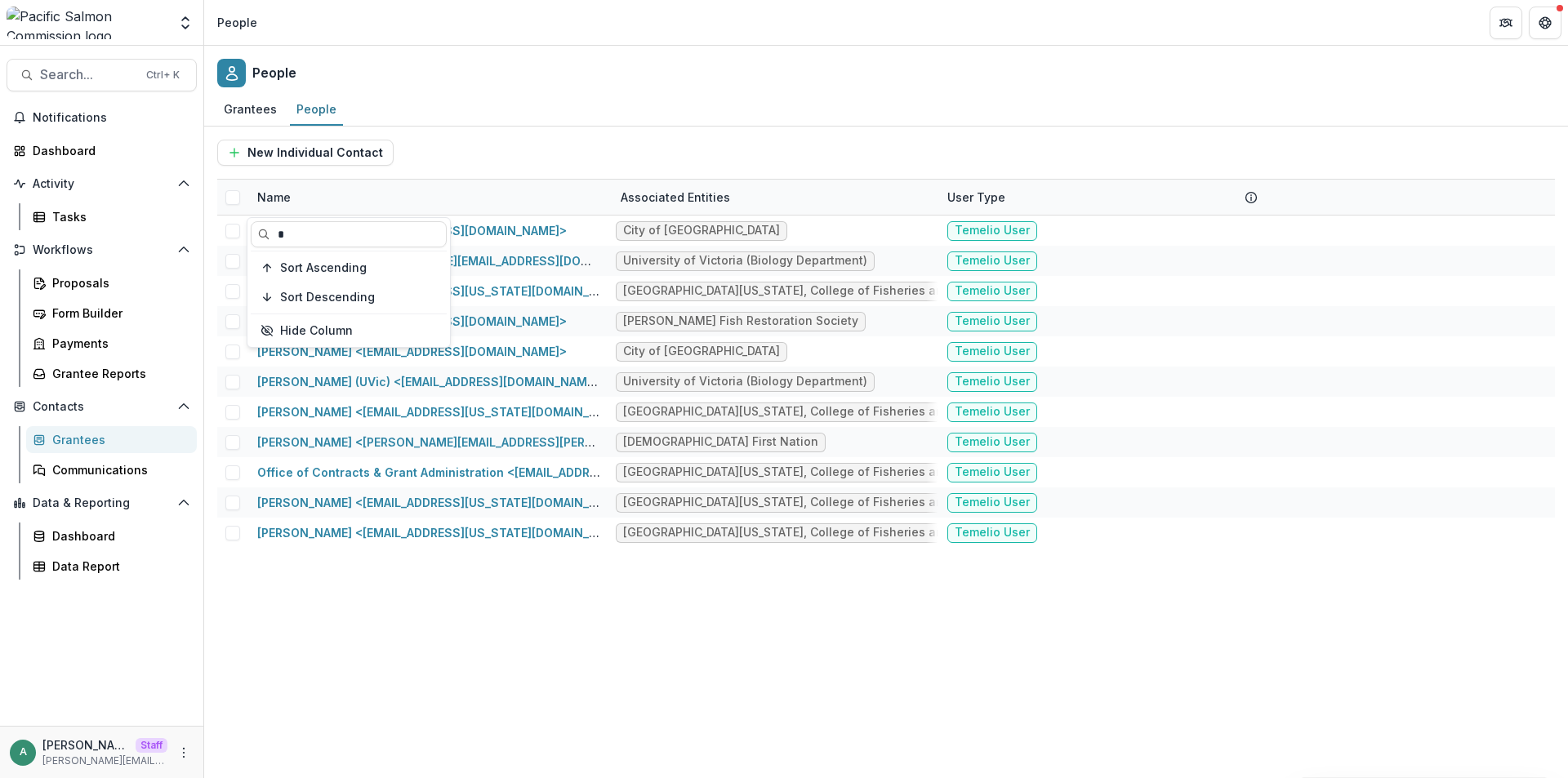
type input "*"
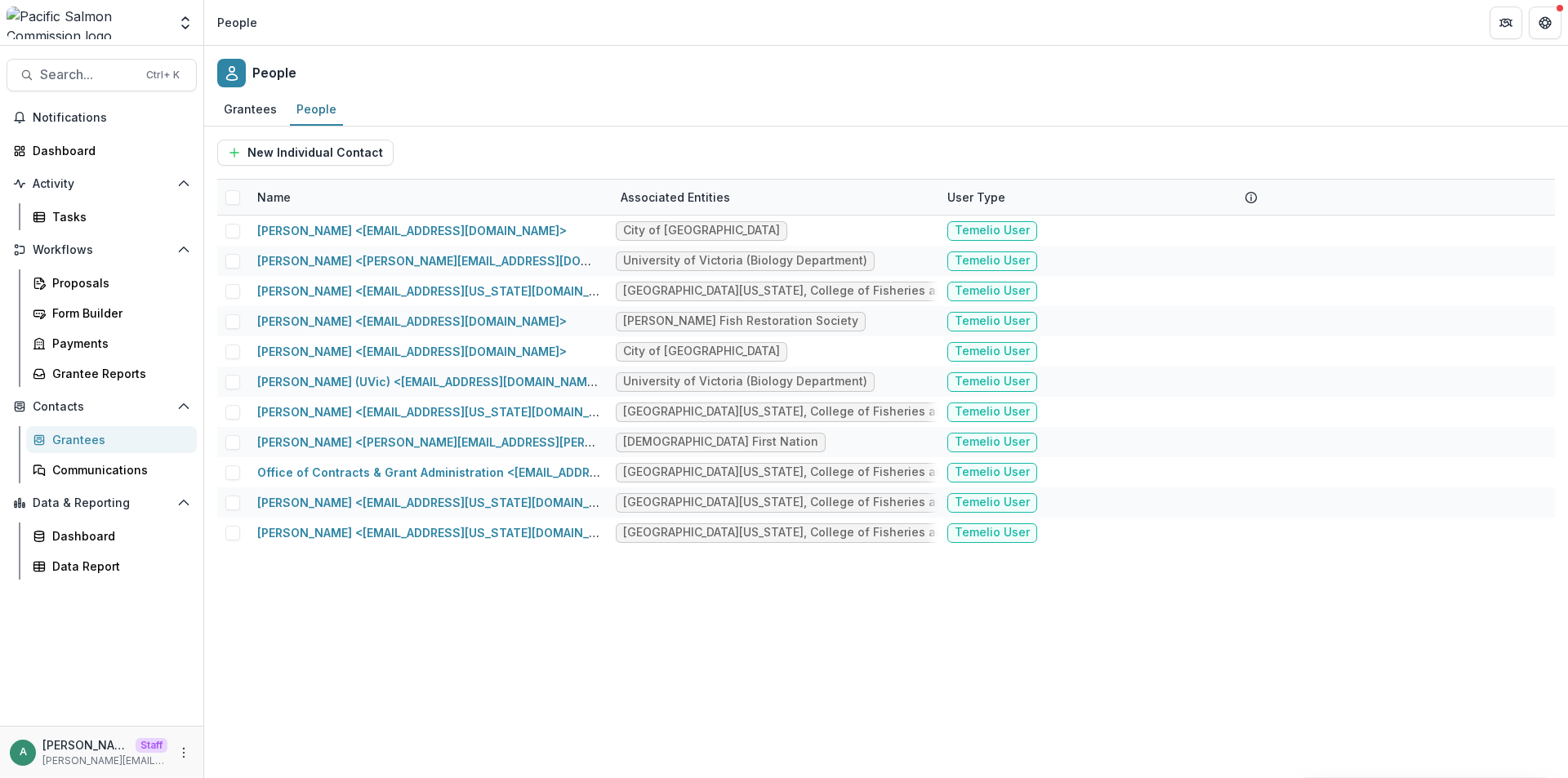
drag, startPoint x: 365, startPoint y: 600, endPoint x: 373, endPoint y: 561, distance: 39.8
click at [365, 599] on div "Anina Jones <akjones@cityofpa.us> City of Port Angeles Temelio User Francis Jua…" at bounding box center [886, 496] width 1337 height 562
click at [124, 440] on div "Grantees" at bounding box center [117, 440] width 131 height 17
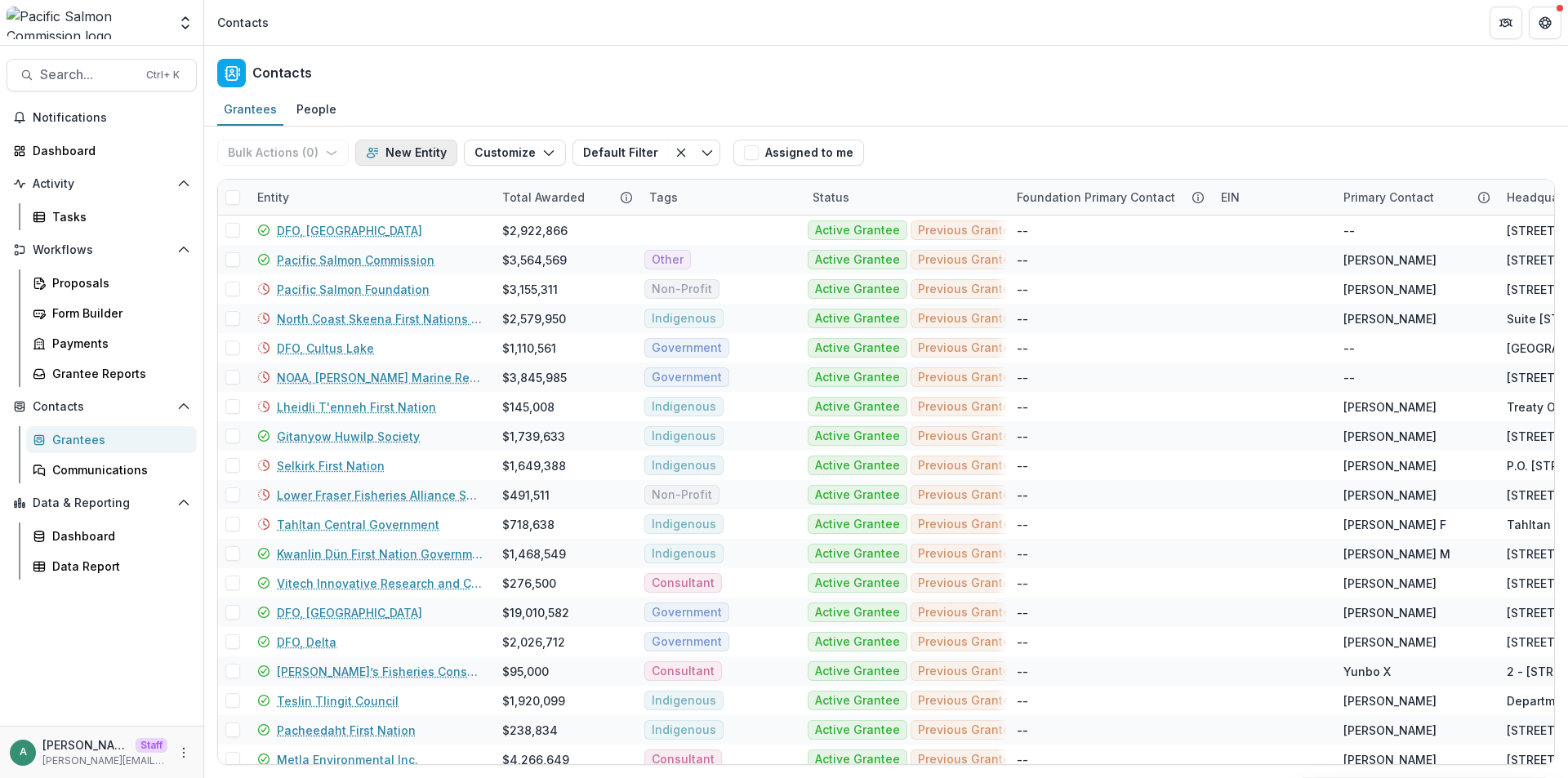
click at [409, 151] on button "New Entity" at bounding box center [407, 153] width 102 height 26
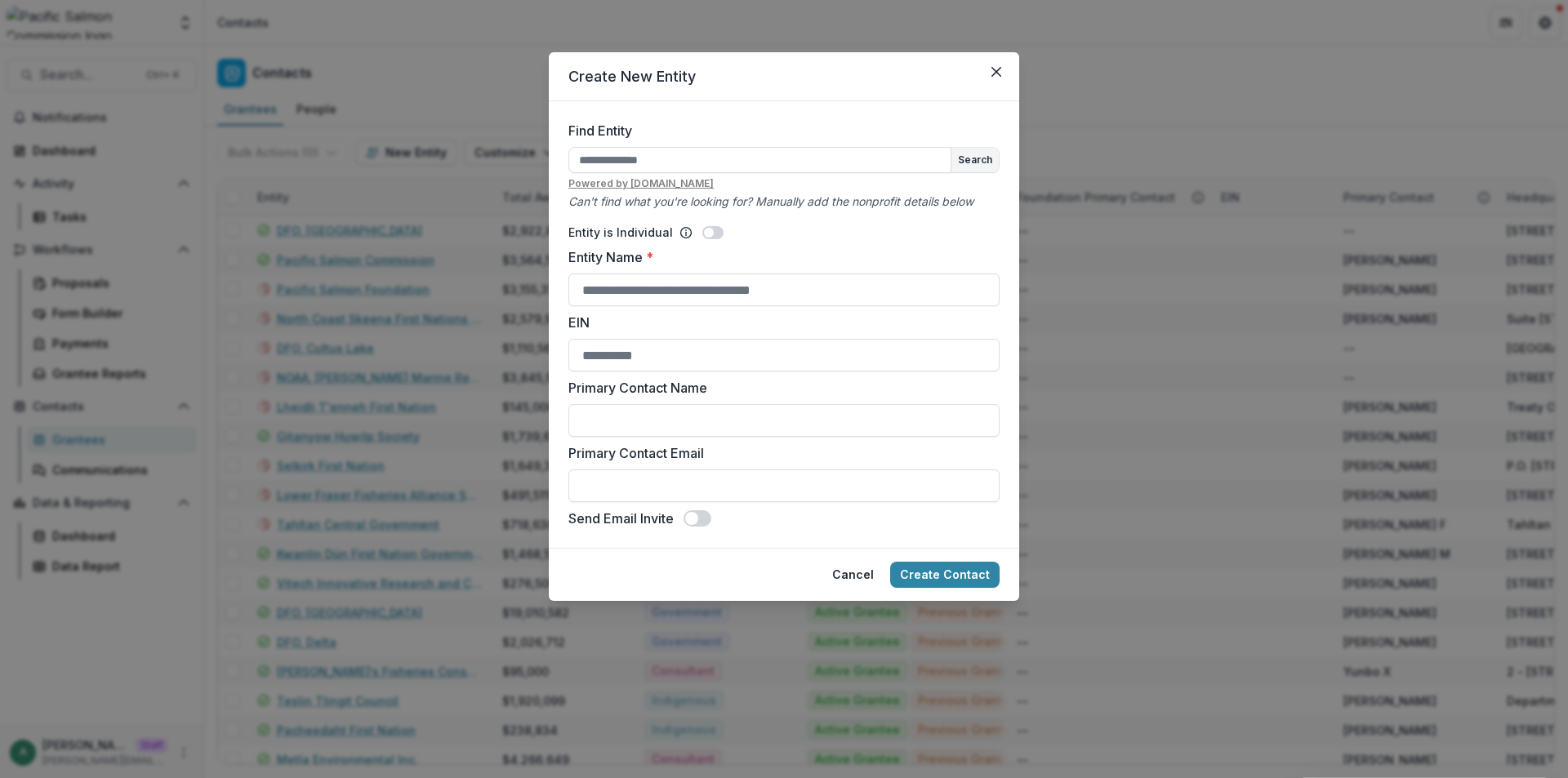
click at [1146, 126] on div "Create New Entity Find Entity Search Powered by every.org Can't find what you'r…" at bounding box center [784, 389] width 1568 height 778
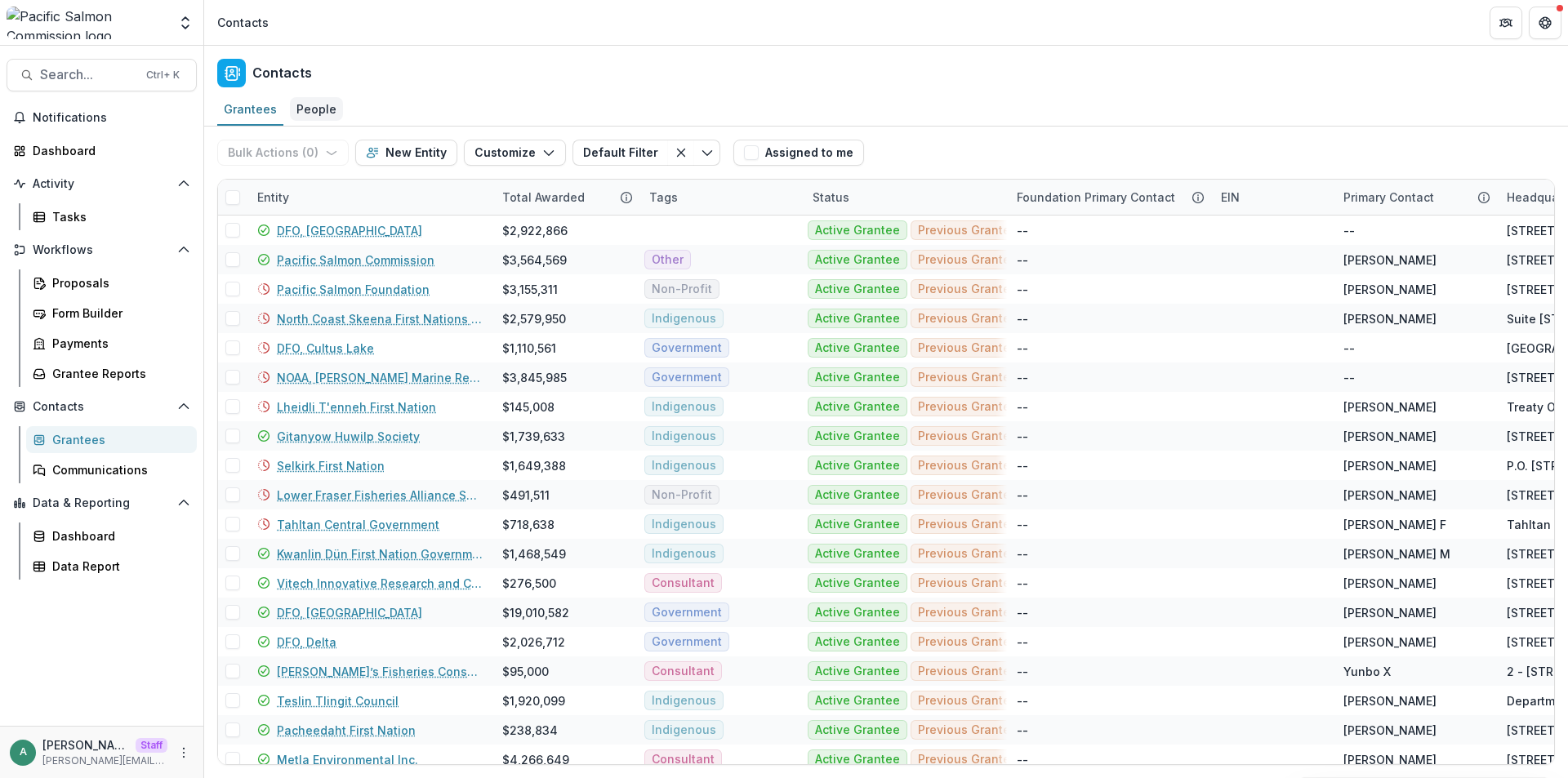
click at [317, 105] on div "People" at bounding box center [317, 109] width 53 height 24
